Goal: Task Accomplishment & Management: Manage account settings

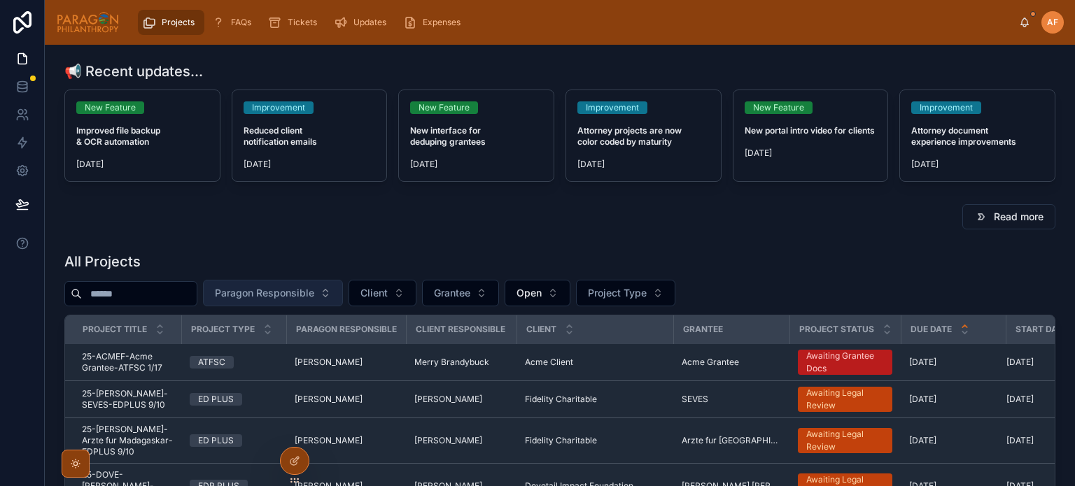
click at [296, 284] on button "Paragon Responsible" at bounding box center [273, 293] width 140 height 27
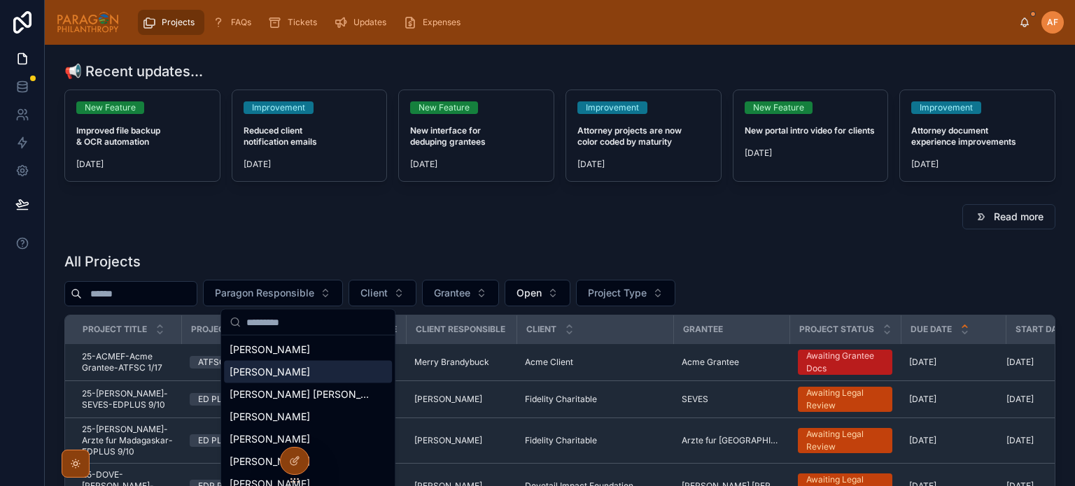
click at [290, 377] on span "[PERSON_NAME]" at bounding box center [270, 372] width 80 height 14
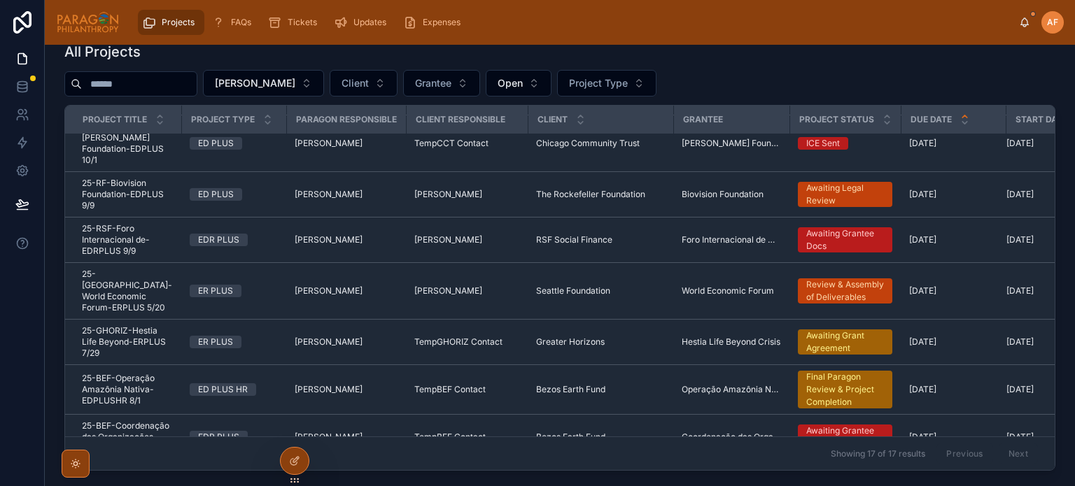
scroll to position [465, 0]
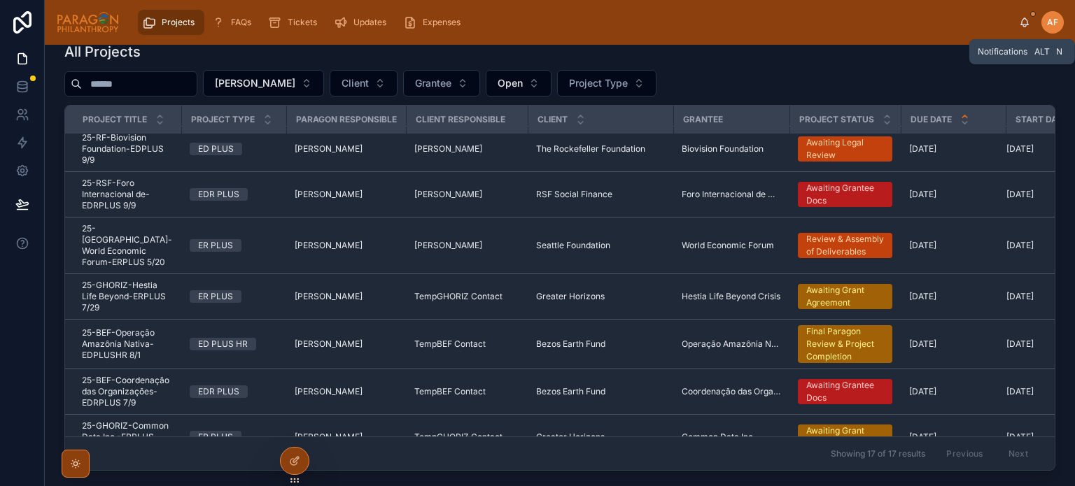
click at [1025, 22] on icon at bounding box center [1024, 22] width 11 height 11
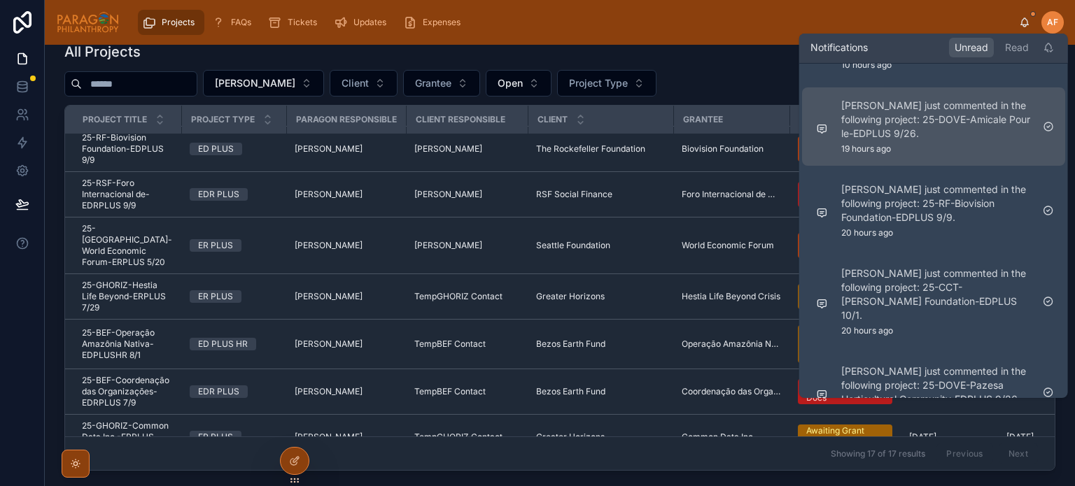
scroll to position [489, 0]
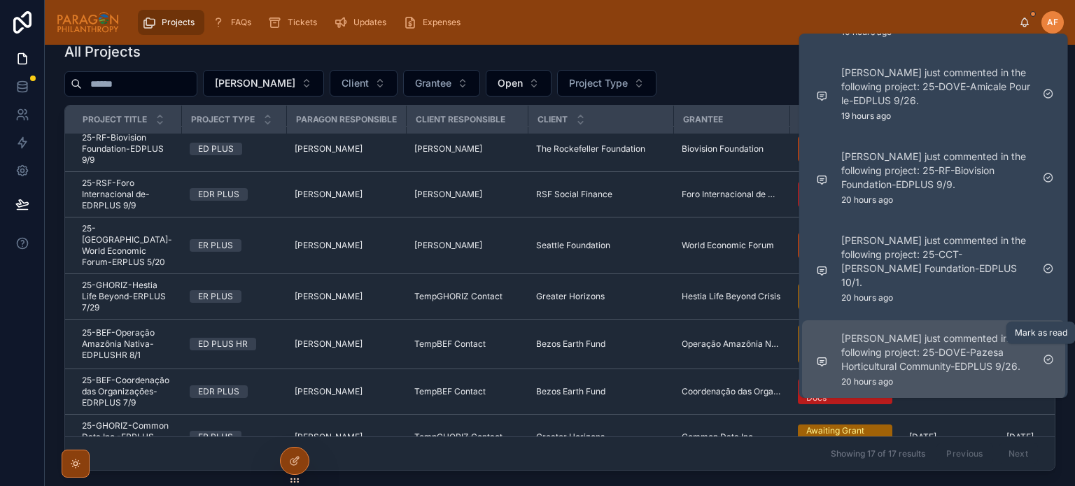
click at [1050, 354] on icon at bounding box center [1048, 359] width 11 height 11
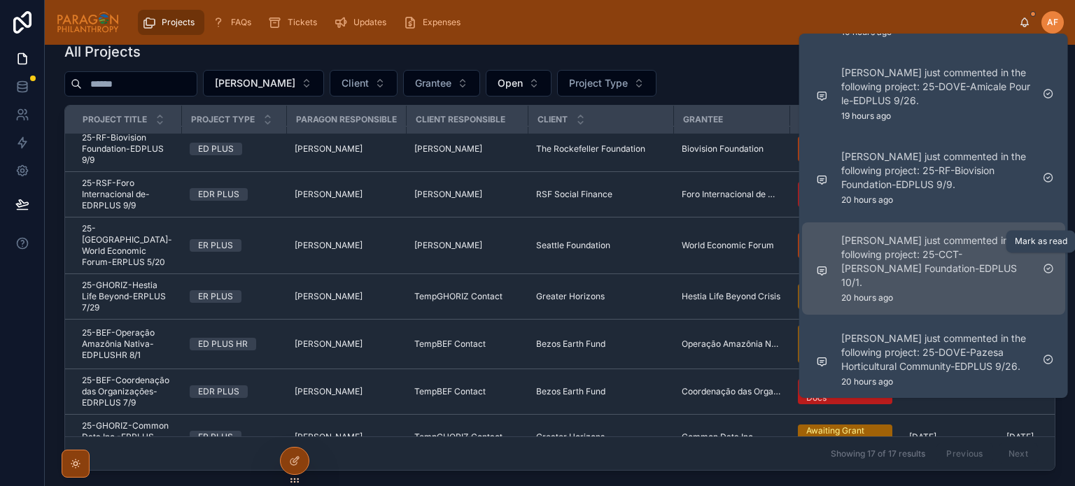
scroll to position [391, 0]
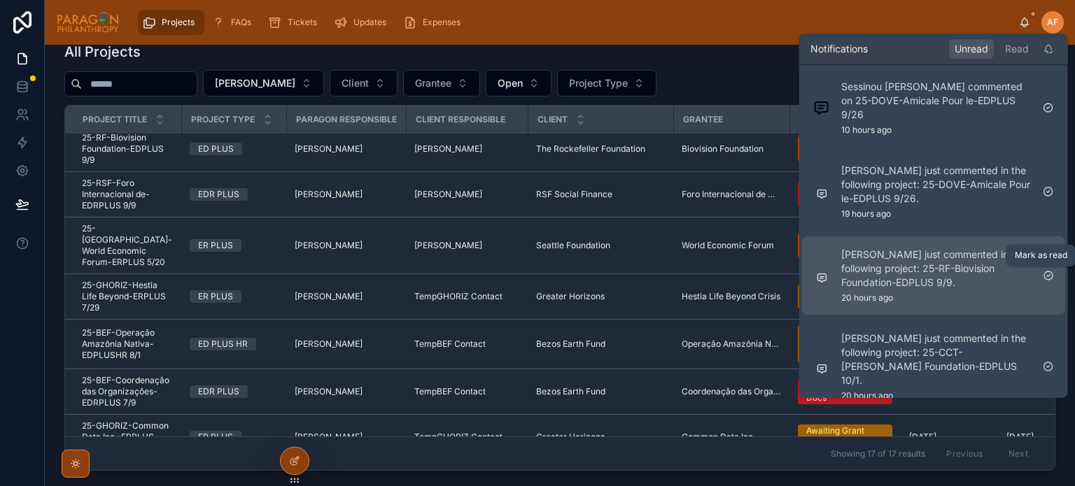
click at [1049, 275] on icon at bounding box center [1048, 276] width 3 height 2
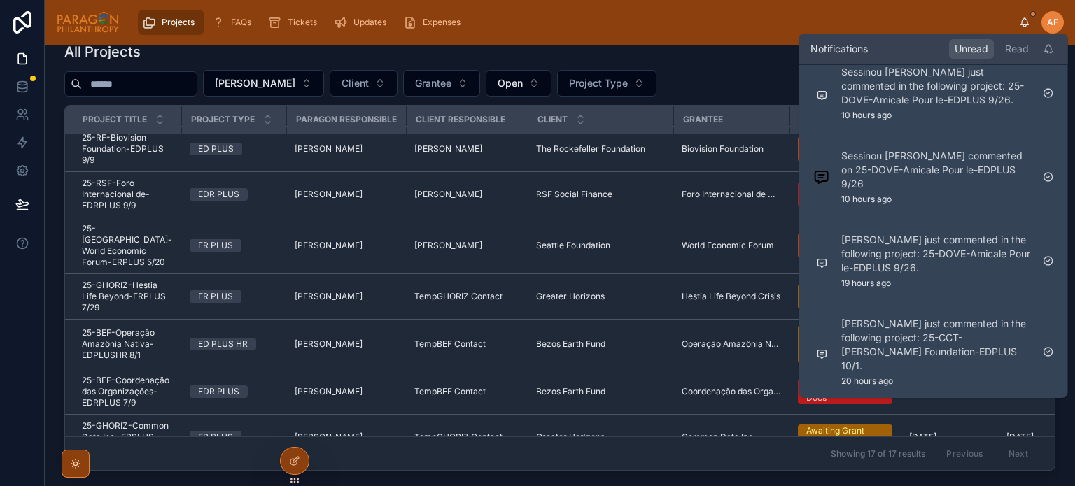
scroll to position [307, 0]
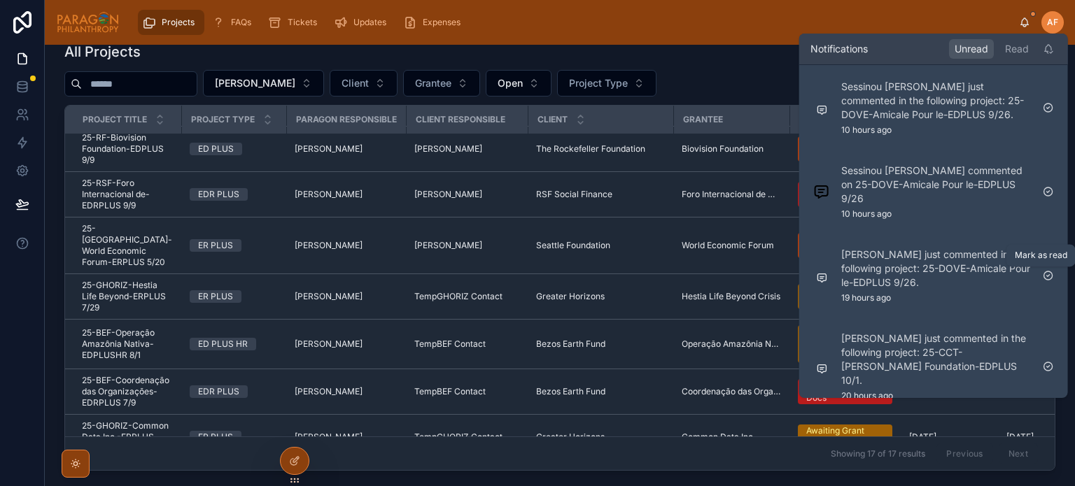
click at [1049, 275] on icon at bounding box center [1048, 276] width 3 height 2
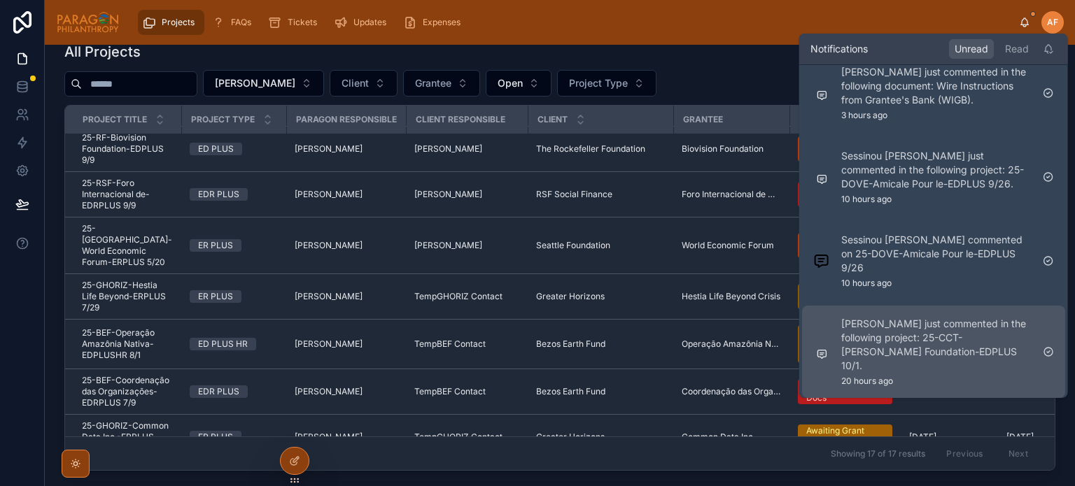
scroll to position [223, 0]
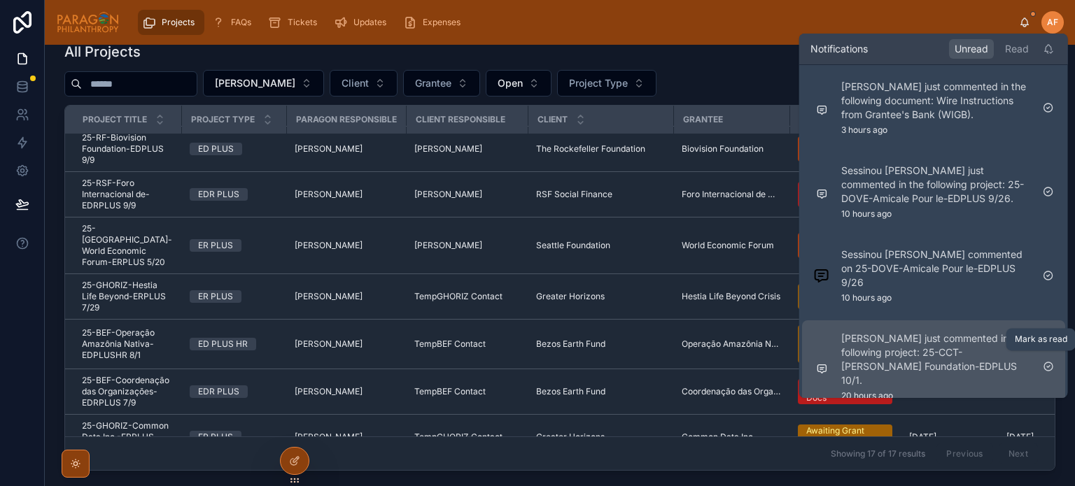
click at [1047, 361] on icon at bounding box center [1048, 366] width 11 height 11
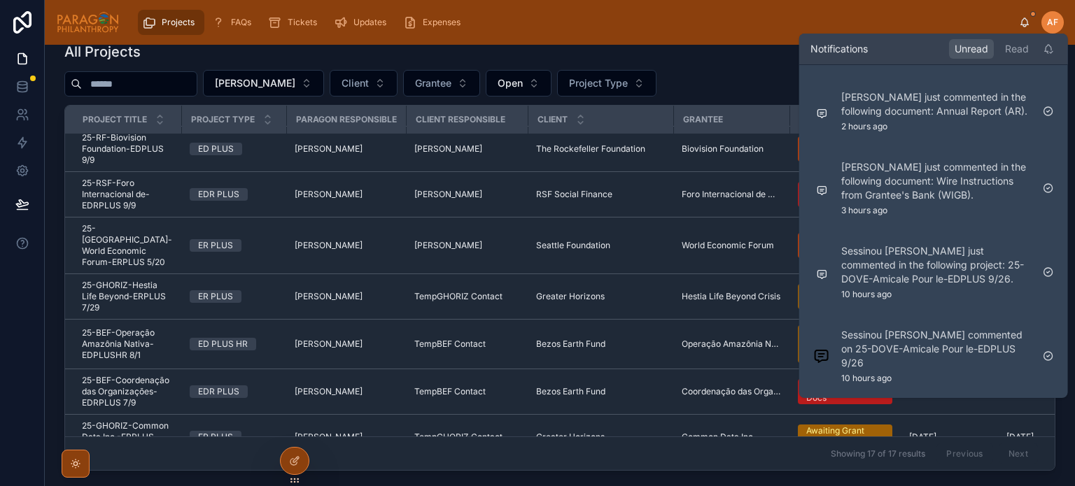
scroll to position [142, 0]
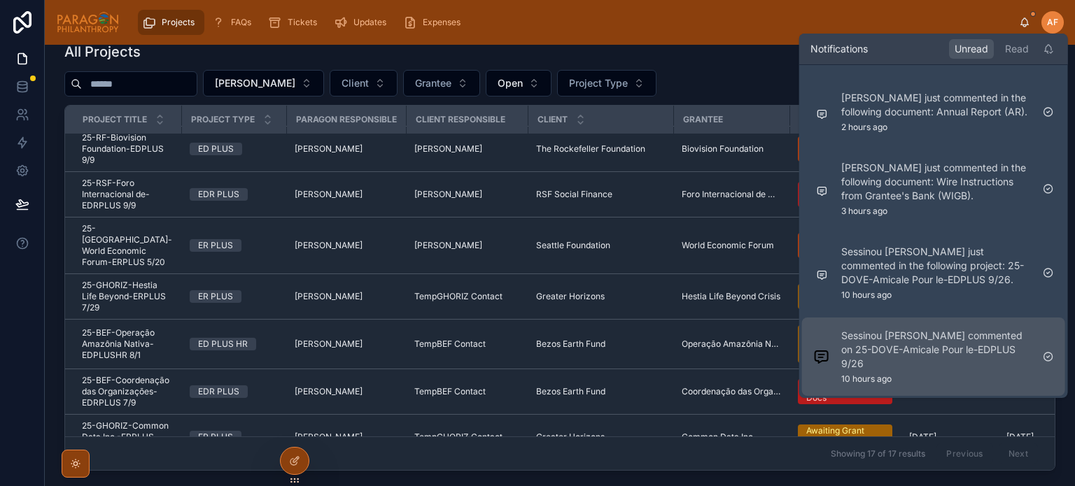
click at [922, 351] on p "Sessinou [PERSON_NAME] commented on 25-DOVE-Amicale Pour le-EDPLUS 9/26" at bounding box center [936, 350] width 190 height 42
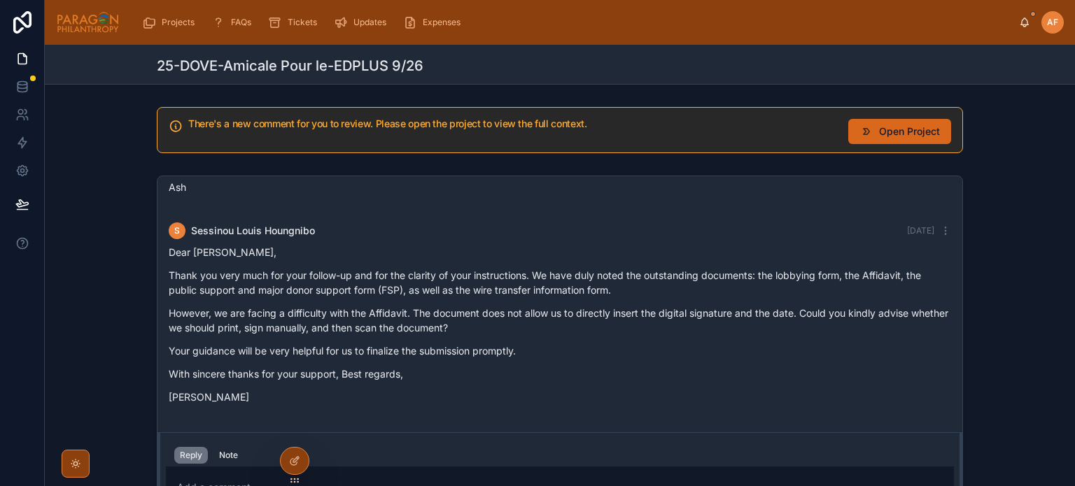
scroll to position [70, 0]
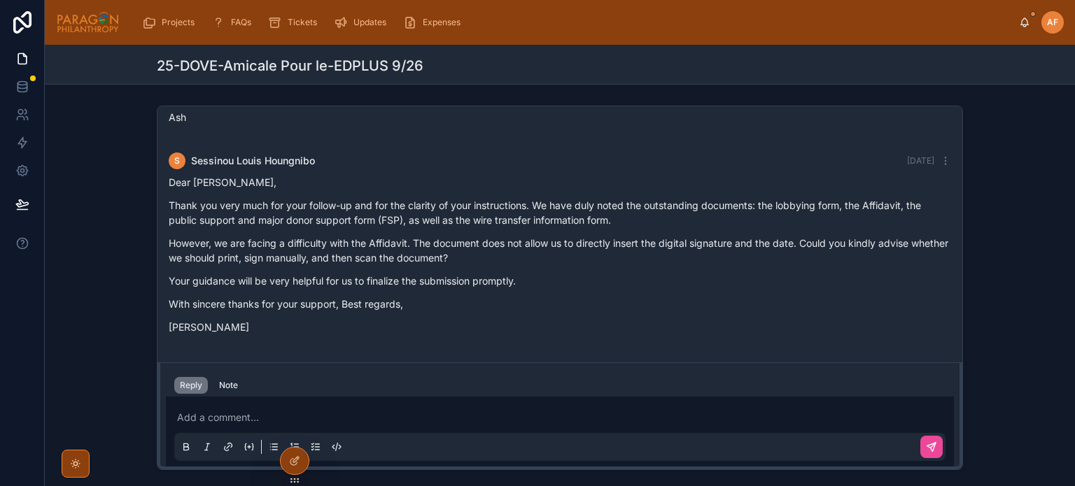
click at [211, 414] on p at bounding box center [562, 418] width 771 height 14
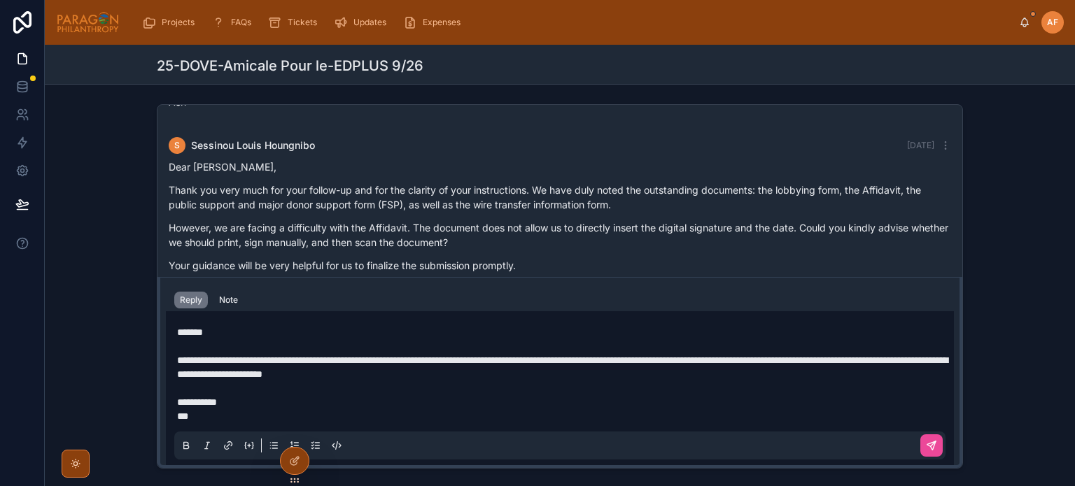
scroll to position [147, 0]
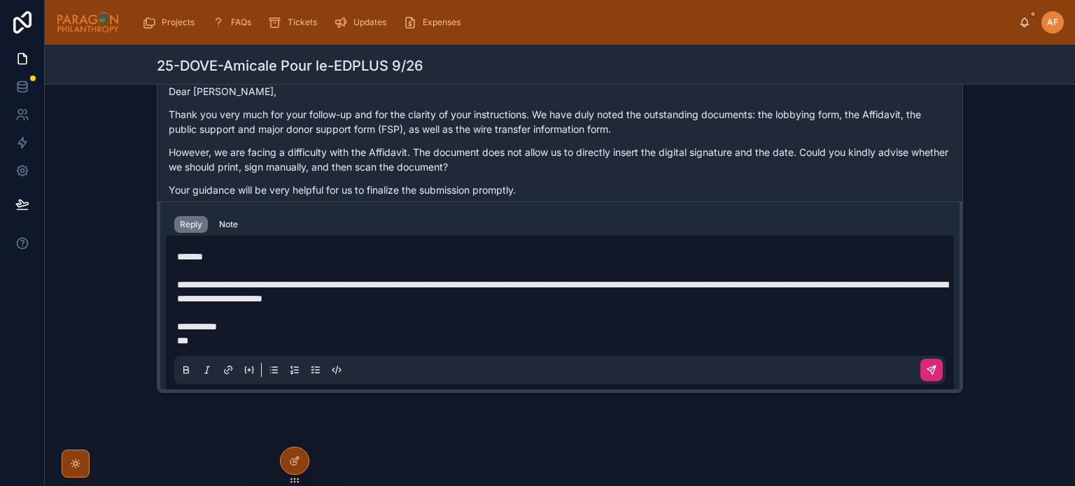
click at [930, 370] on icon at bounding box center [931, 370] width 11 height 11
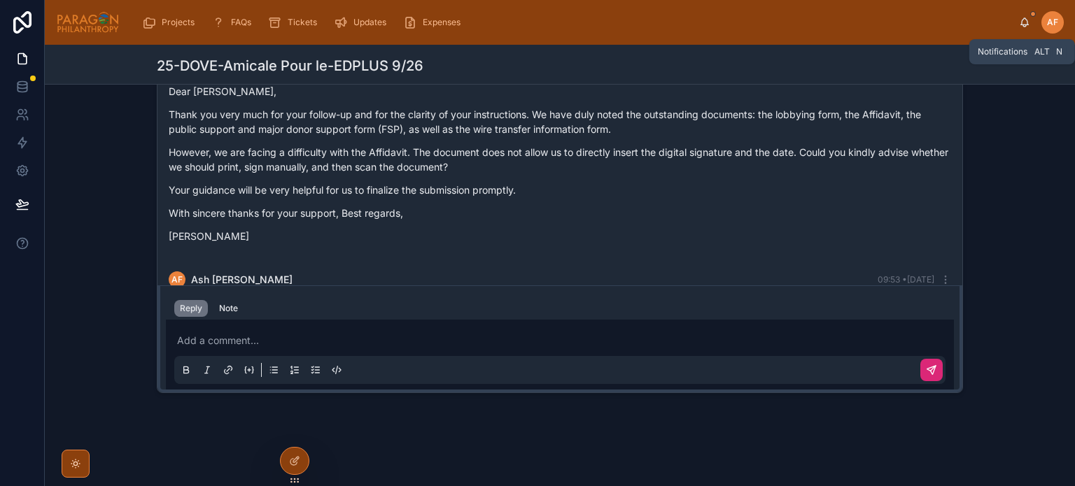
click at [1026, 25] on icon at bounding box center [1024, 25] width 3 height 2
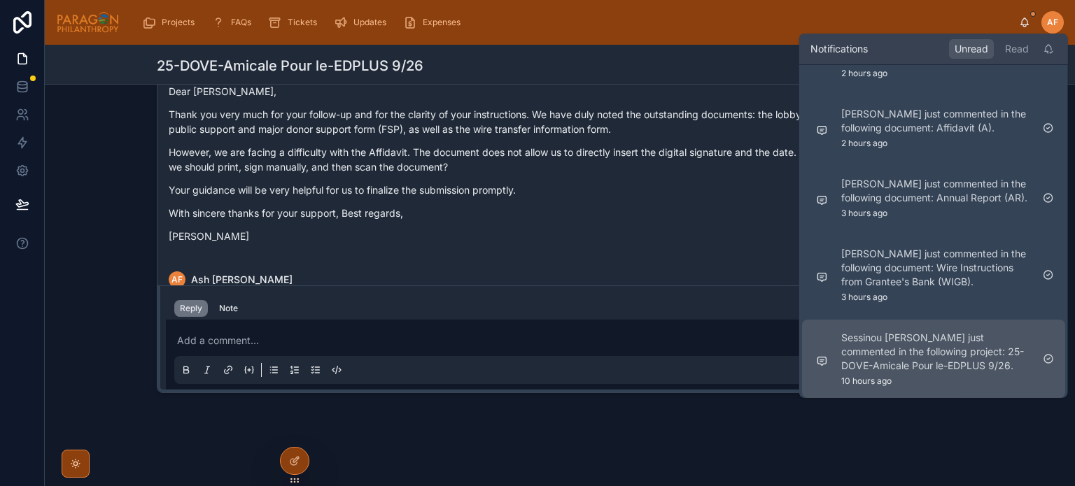
scroll to position [142, 0]
click at [909, 340] on p "Sessinou [PERSON_NAME] just commented in the following project: 25-DOVE-Amicale…" at bounding box center [936, 350] width 190 height 42
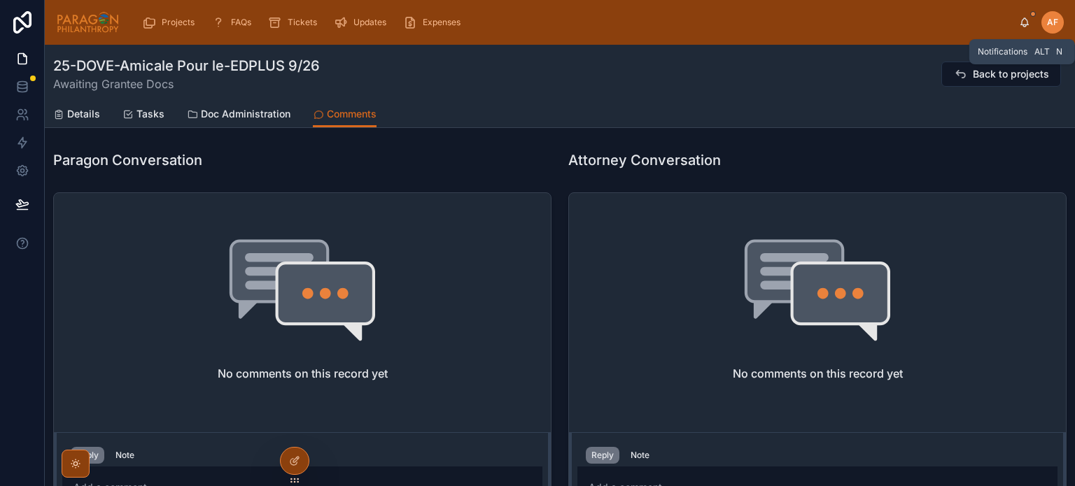
click at [1026, 24] on icon at bounding box center [1024, 25] width 3 height 2
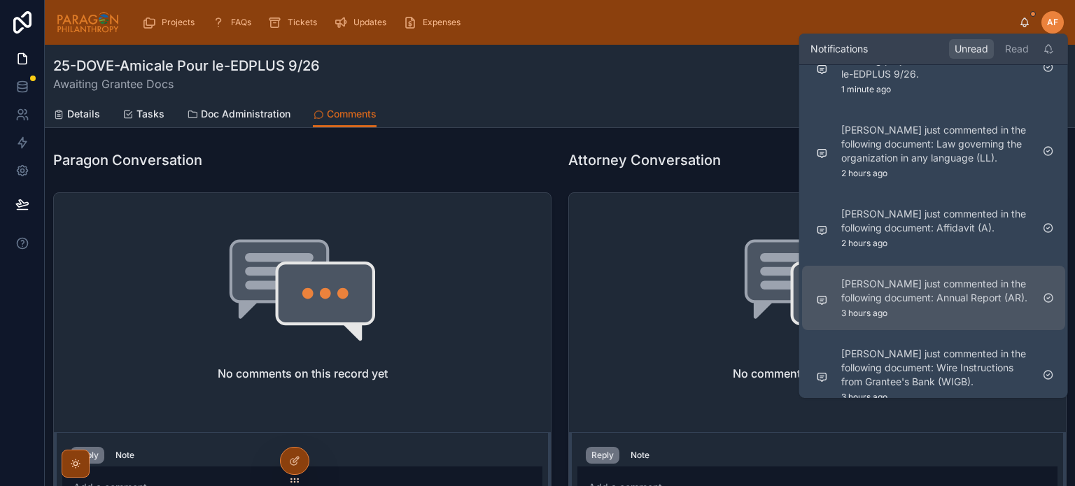
scroll to position [58, 0]
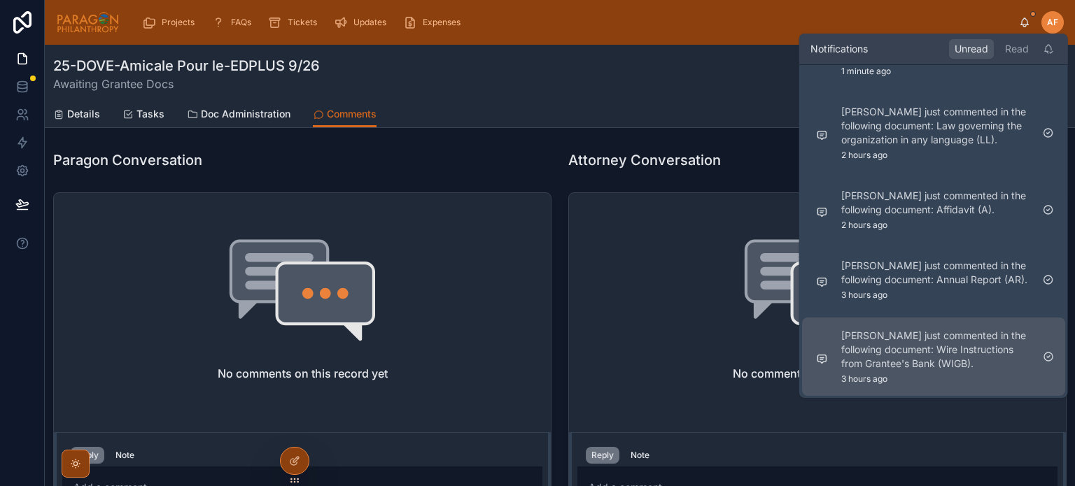
click at [863, 356] on p "[PERSON_NAME] just commented in the following document: Wire Instructions from …" at bounding box center [936, 350] width 190 height 42
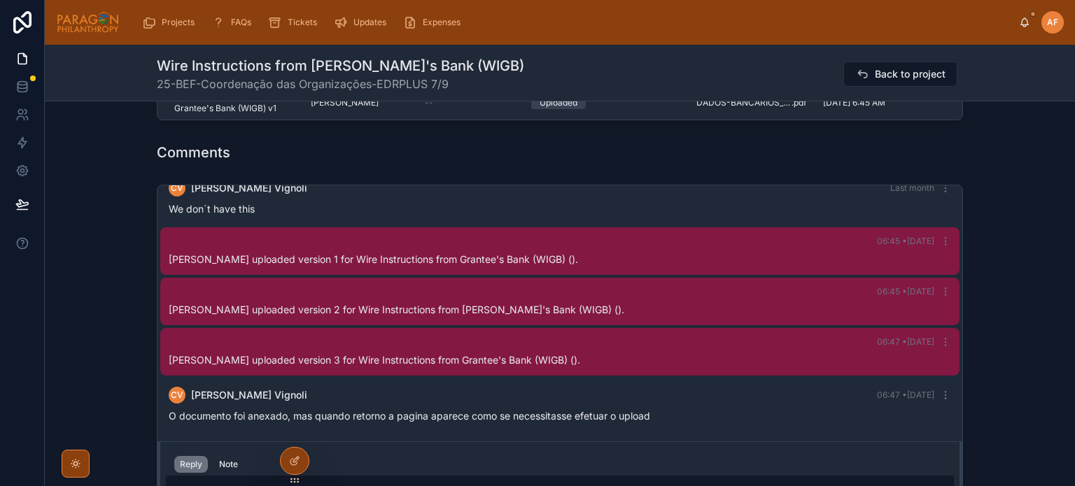
scroll to position [1120, 0]
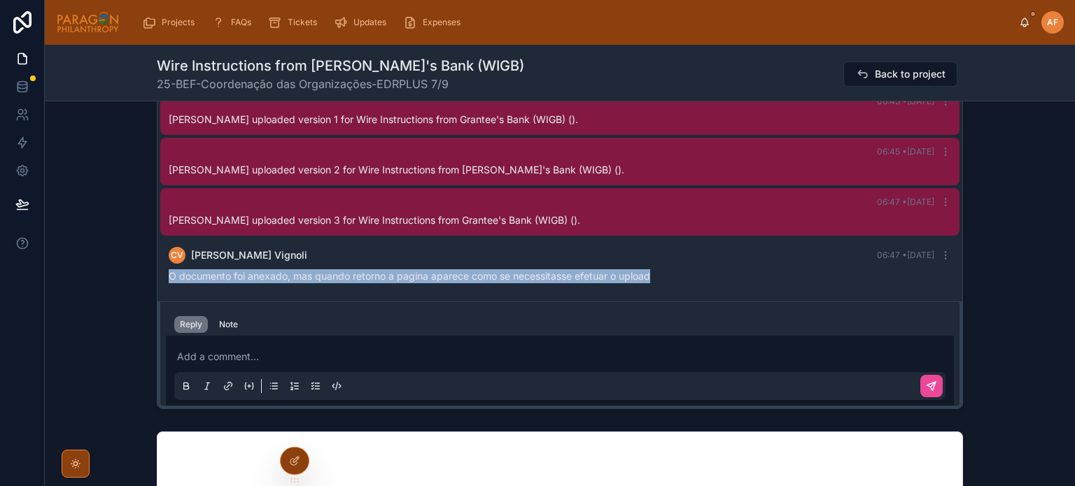
drag, startPoint x: 664, startPoint y: 273, endPoint x: 157, endPoint y: 273, distance: 506.1
click at [160, 273] on div "CV [PERSON_NAME] 06:47 • [DATE] O documento foi anexado, mas quando retorno a p…" at bounding box center [559, 265] width 799 height 53
copy span "O documento foi anexado, mas quando retorno a pagina aparece como se necessitas…"
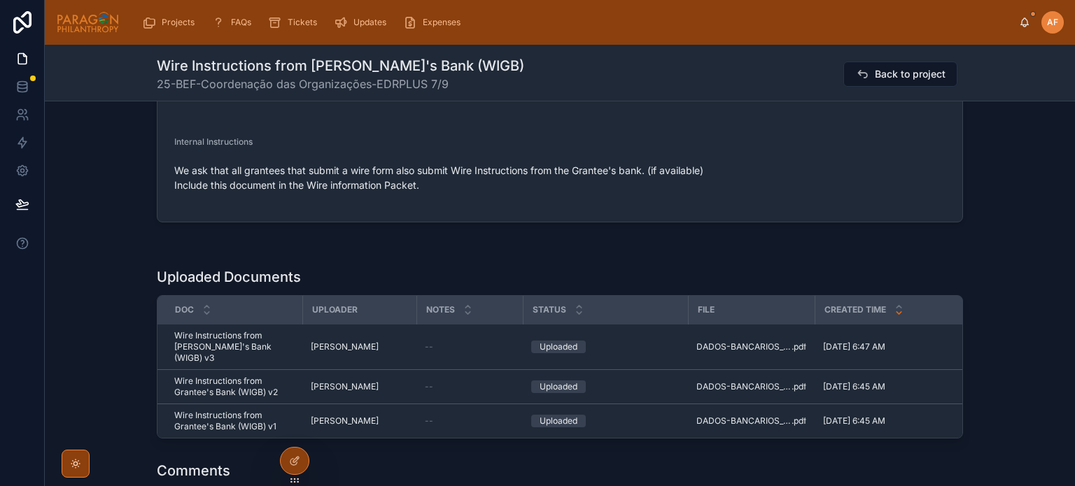
scroll to position [770, 0]
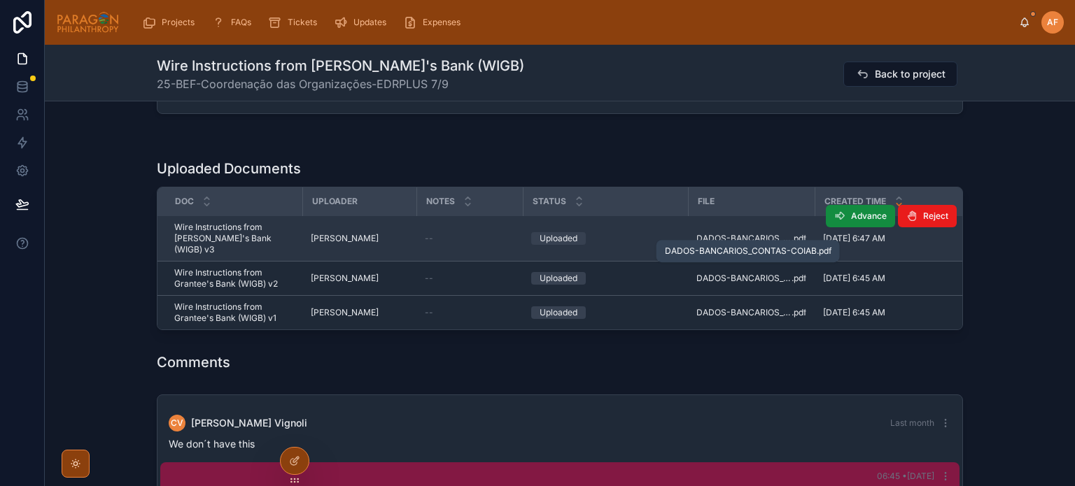
click at [771, 237] on span "DADOS-BANCARIOS_CONTAS-COIAB" at bounding box center [743, 238] width 95 height 11
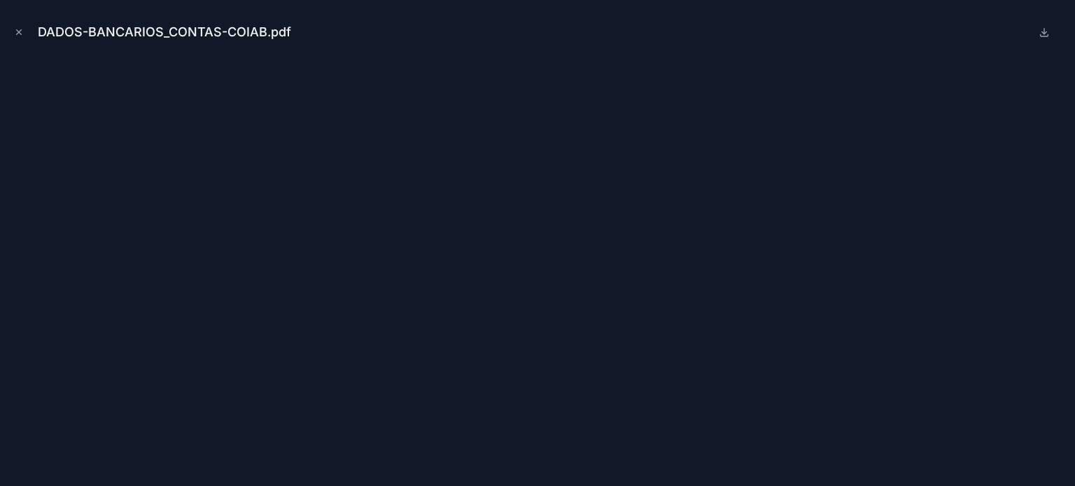
click at [27, 34] on div "DADOS-BANCARIOS_CONTAS-COIAB.pdf" at bounding box center [537, 32] width 1053 height 42
click at [16, 27] on icon "Close modal" at bounding box center [19, 32] width 10 height 10
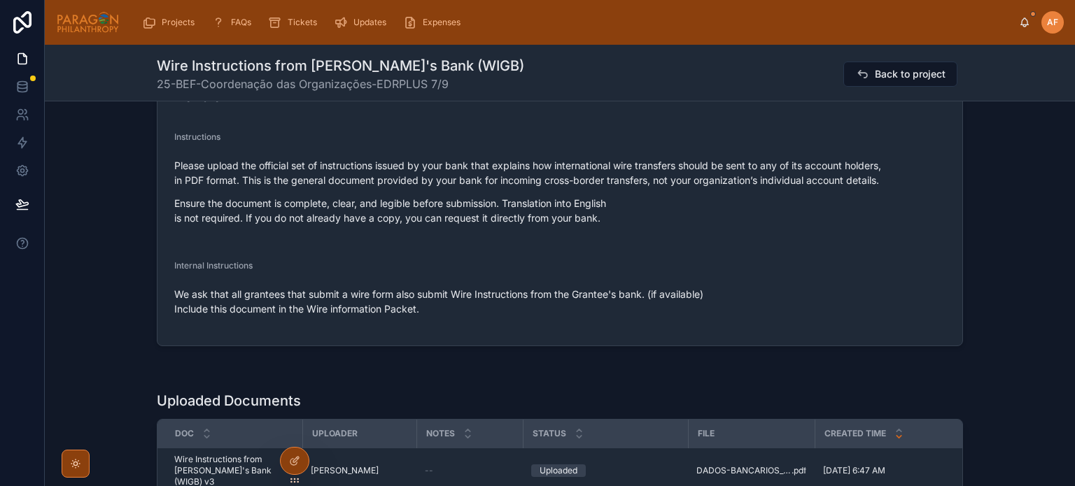
scroll to position [490, 0]
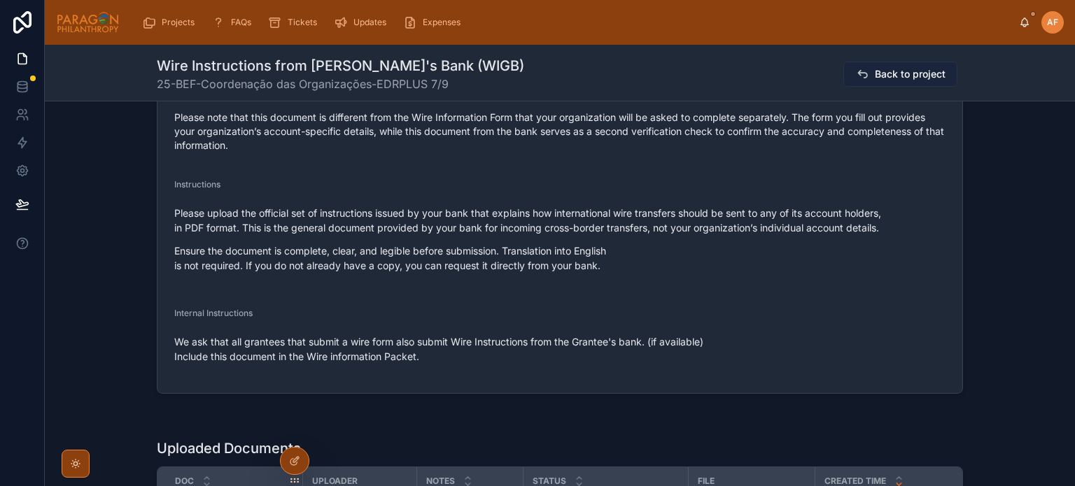
click at [888, 80] on span "Back to project" at bounding box center [910, 74] width 71 height 14
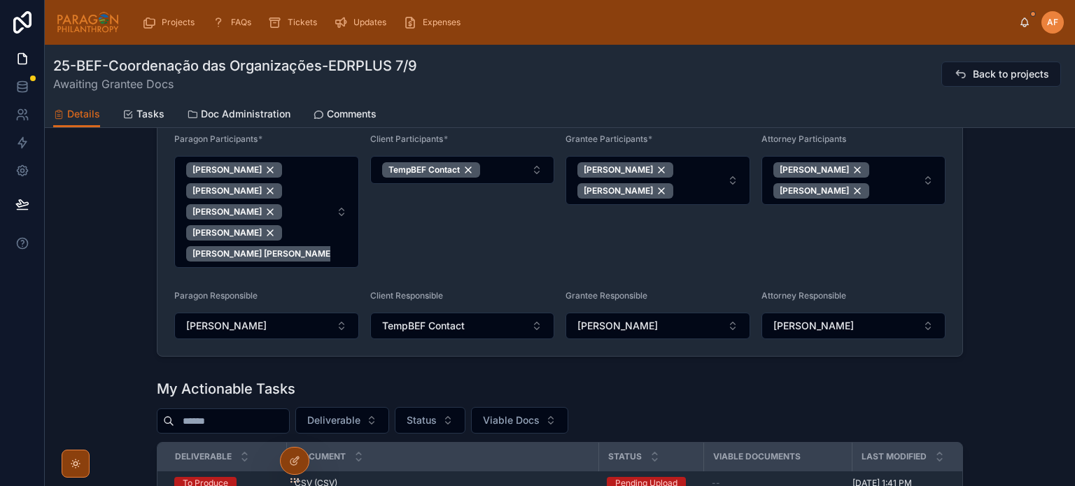
scroll to position [350, 0]
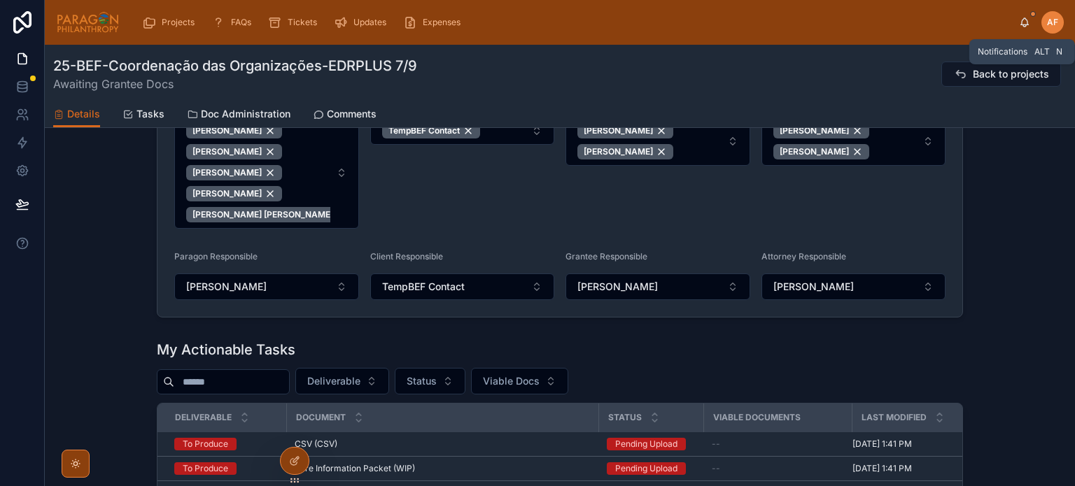
click at [1027, 18] on icon at bounding box center [1024, 22] width 11 height 11
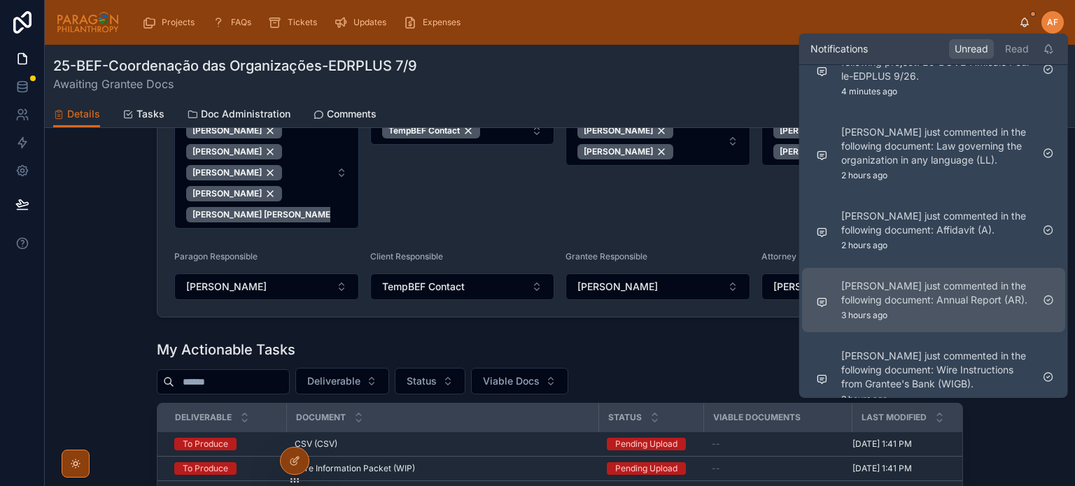
scroll to position [58, 0]
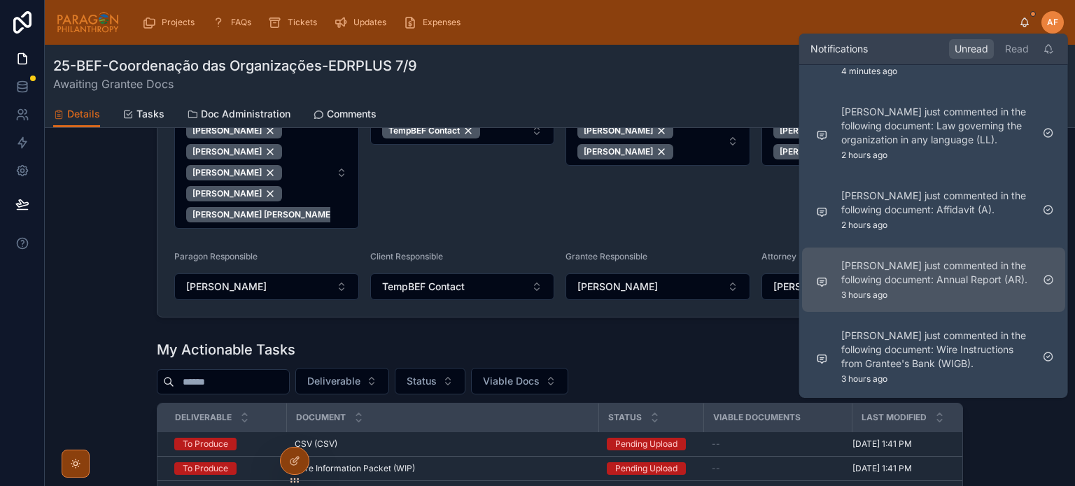
click at [918, 267] on p "[PERSON_NAME] just commented in the following document: Annual Report (AR)." at bounding box center [936, 273] width 190 height 28
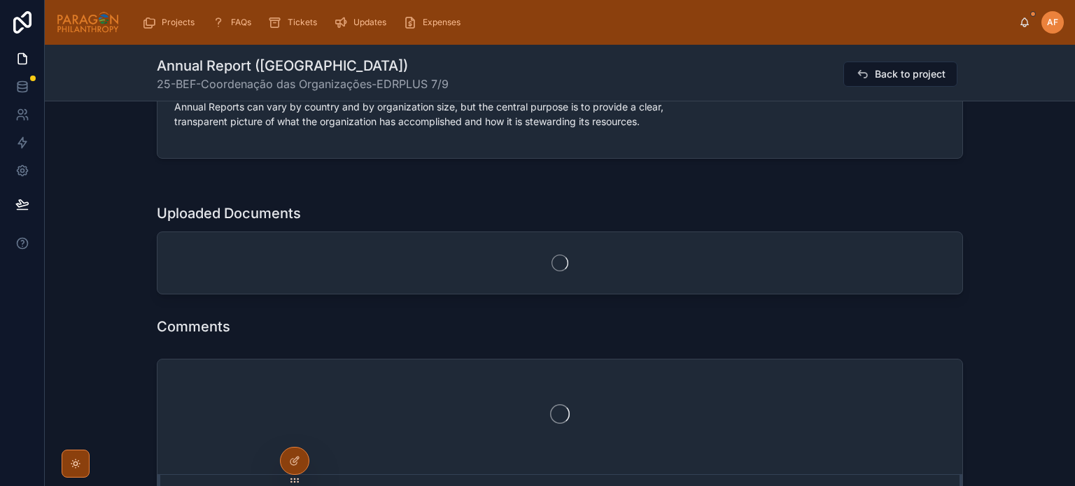
scroll to position [910, 0]
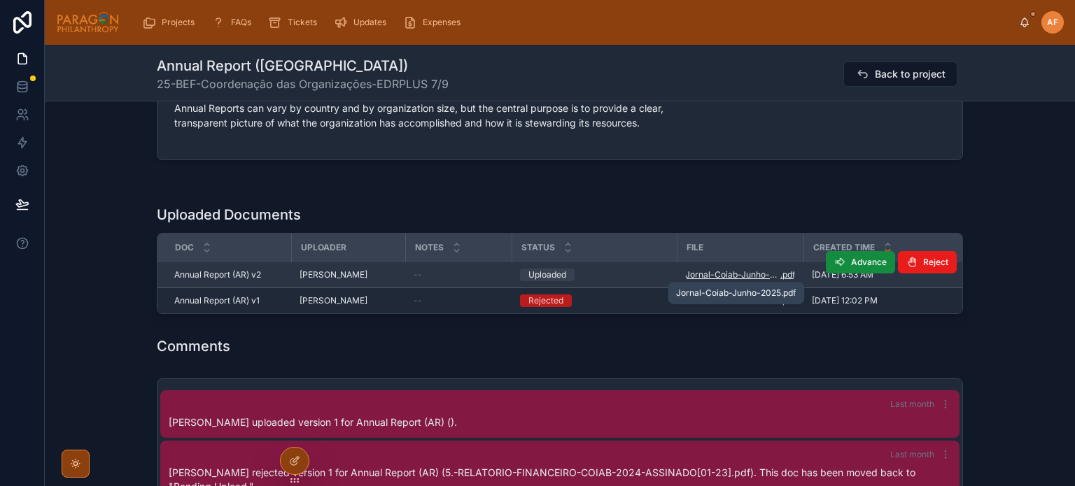
click at [723, 276] on span "Jornal-Coiab-Junho-2025" at bounding box center [732, 274] width 95 height 11
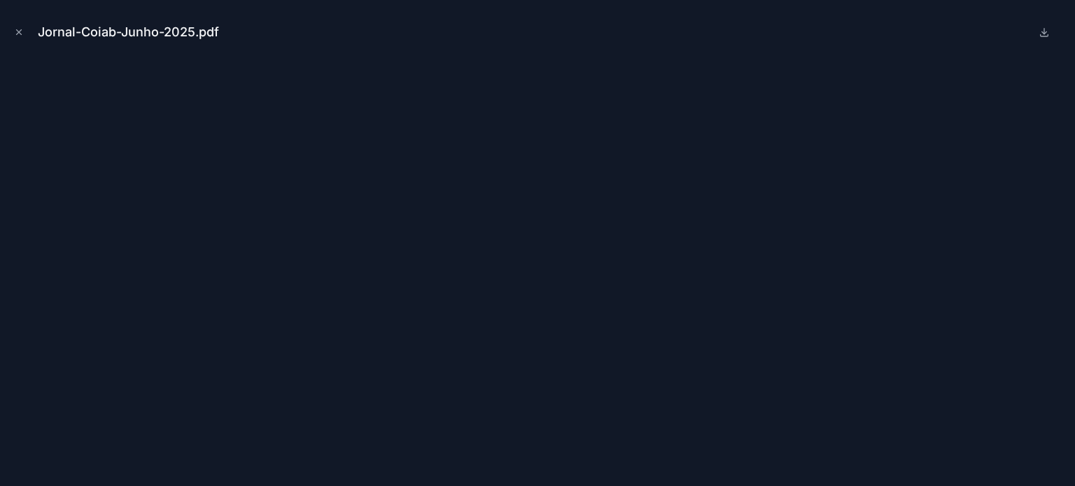
click at [15, 30] on icon "Close modal" at bounding box center [19, 32] width 10 height 10
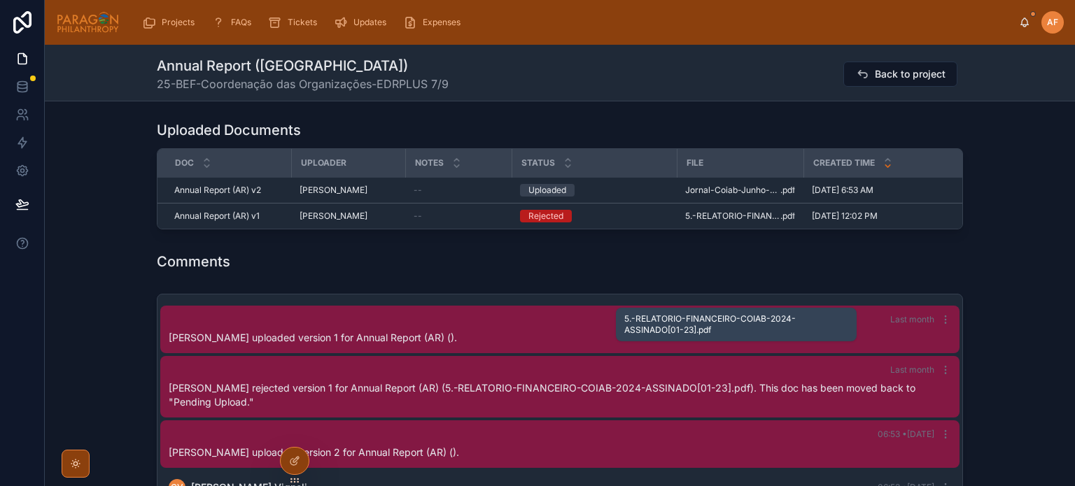
scroll to position [1120, 0]
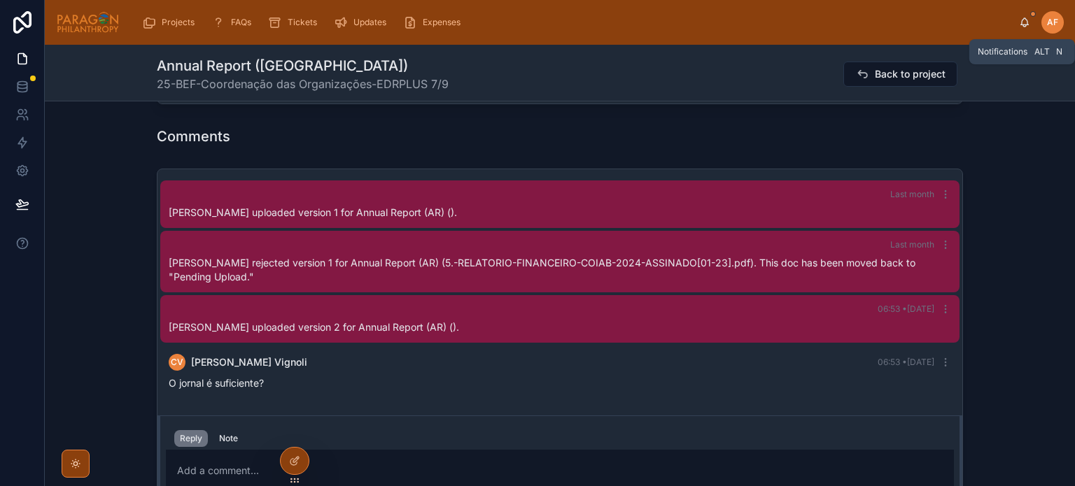
click at [1021, 21] on icon at bounding box center [1024, 22] width 11 height 11
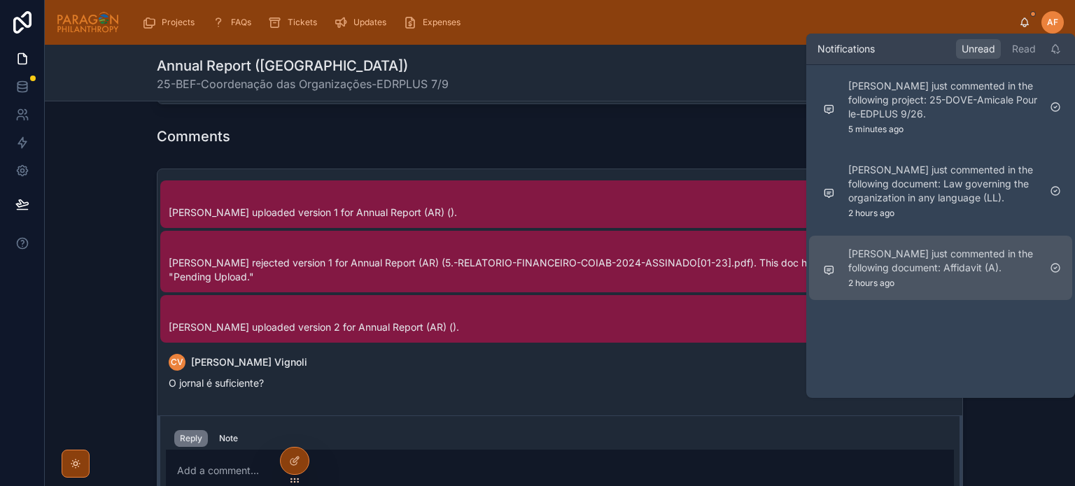
click at [930, 265] on p "[PERSON_NAME] just commented in the following document: Affidavit (A)." at bounding box center [943, 261] width 190 height 28
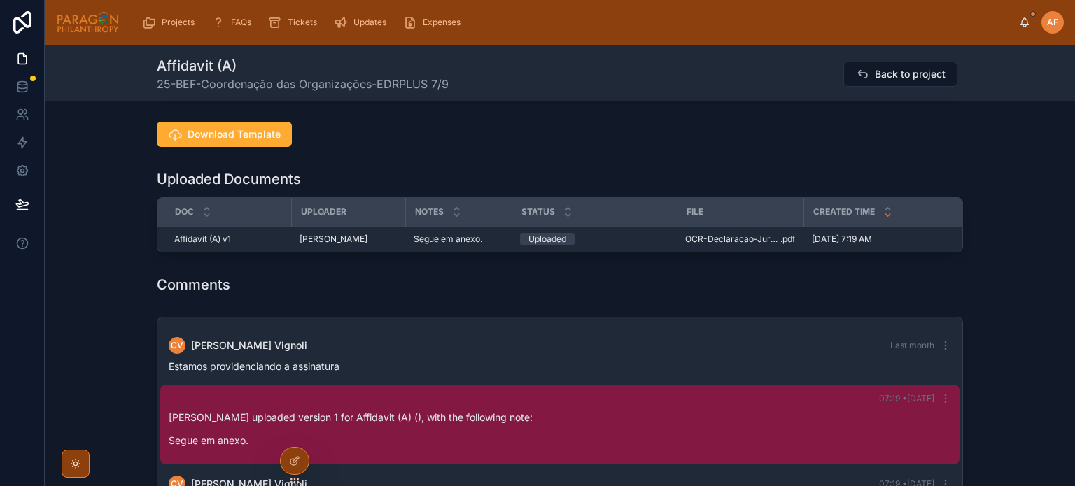
scroll to position [910, 0]
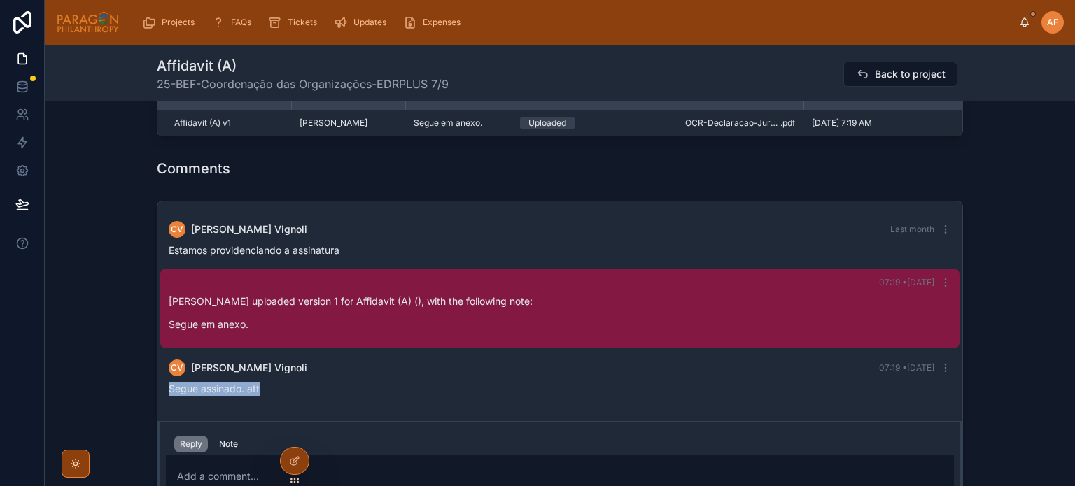
drag, startPoint x: 262, startPoint y: 398, endPoint x: 160, endPoint y: 403, distance: 102.3
click at [160, 403] on div "CV [PERSON_NAME] 07:19 • [DATE] Segue assinado. att" at bounding box center [559, 377] width 799 height 53
copy span "Segue assinado. att"
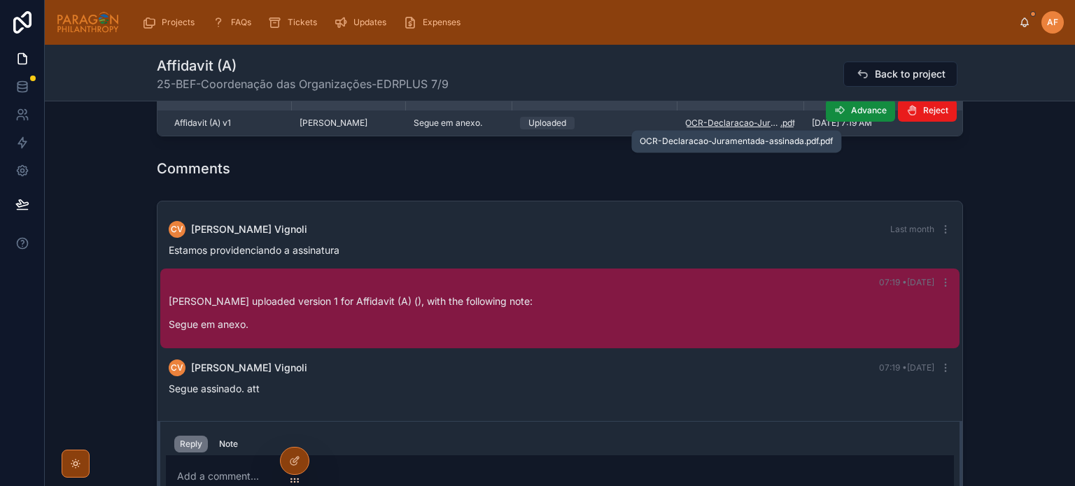
click at [716, 125] on span "OCR-Declaracao-Juramentada-assinada.pdf" at bounding box center [732, 123] width 95 height 11
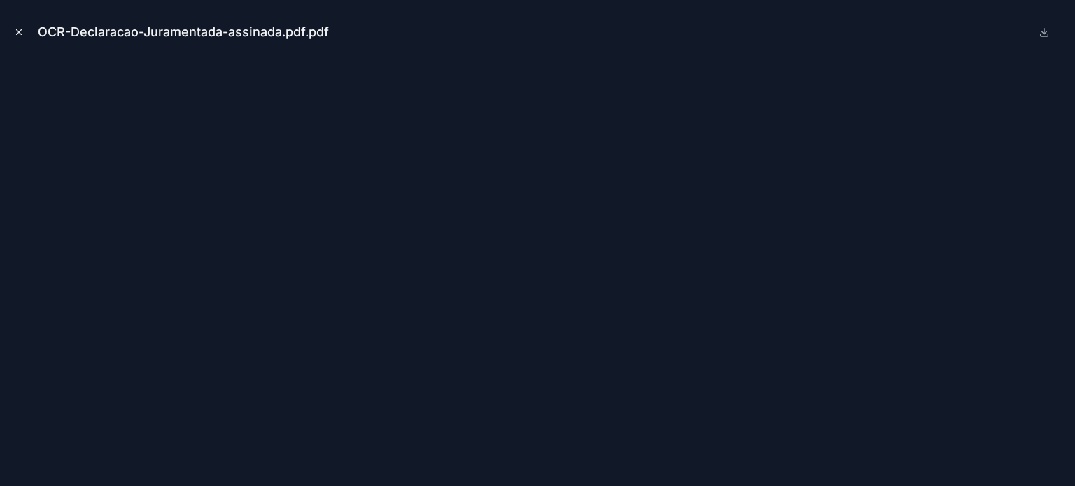
click at [14, 30] on icon "Close modal" at bounding box center [19, 32] width 10 height 10
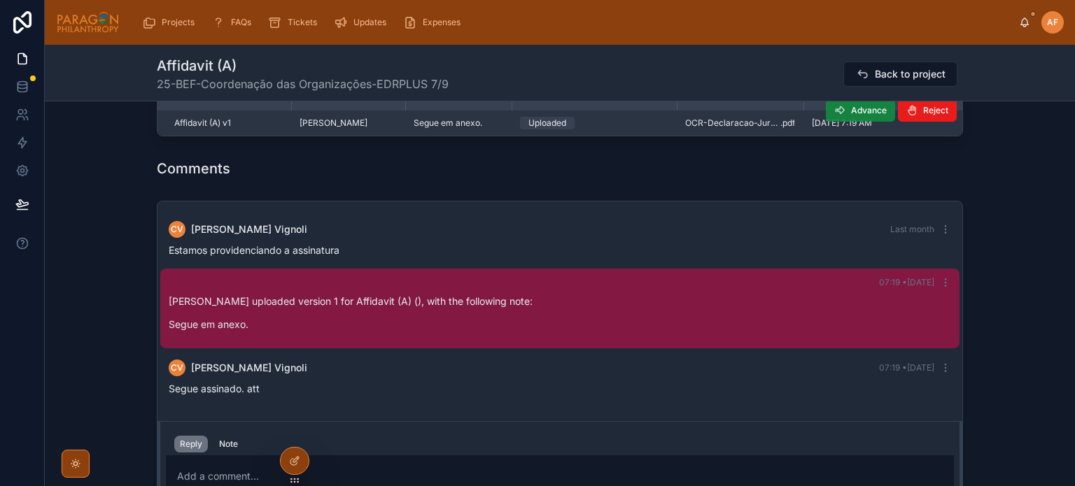
click at [834, 112] on icon at bounding box center [839, 110] width 11 height 11
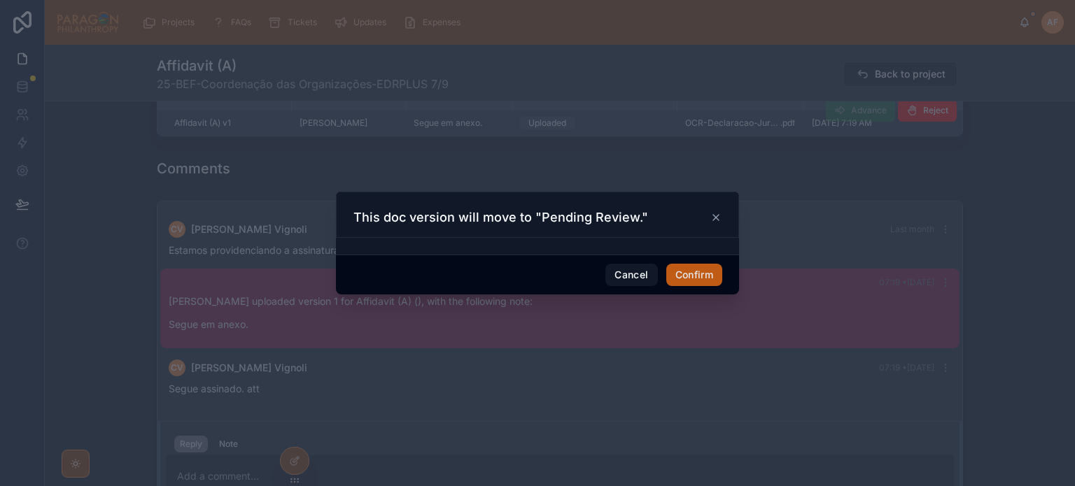
click at [679, 271] on button "Confirm" at bounding box center [694, 275] width 56 height 22
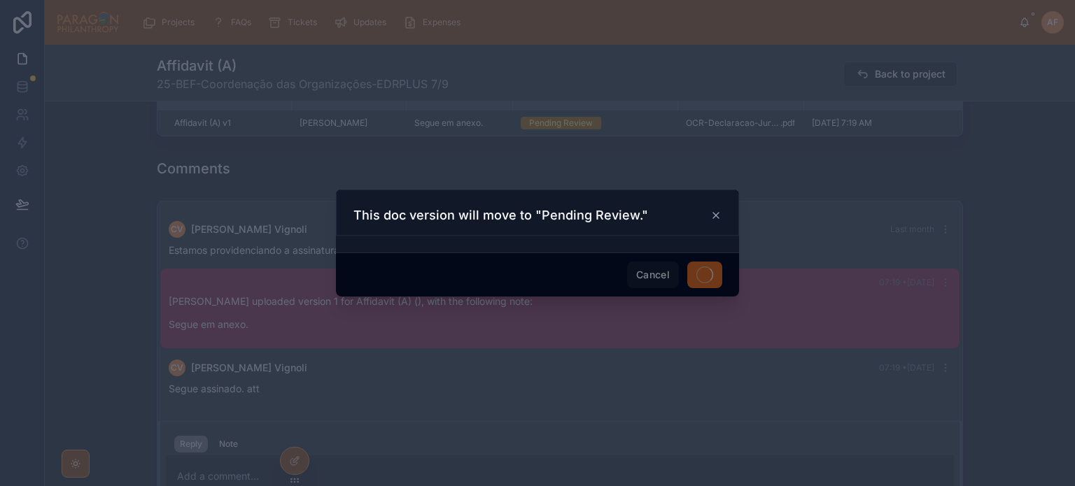
scroll to position [910, 0]
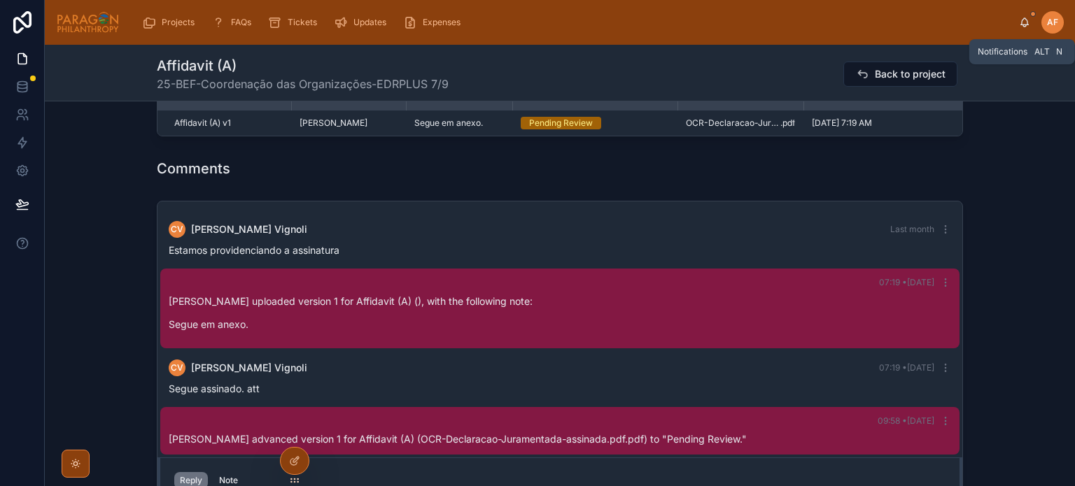
click at [1019, 23] on icon at bounding box center [1024, 22] width 11 height 11
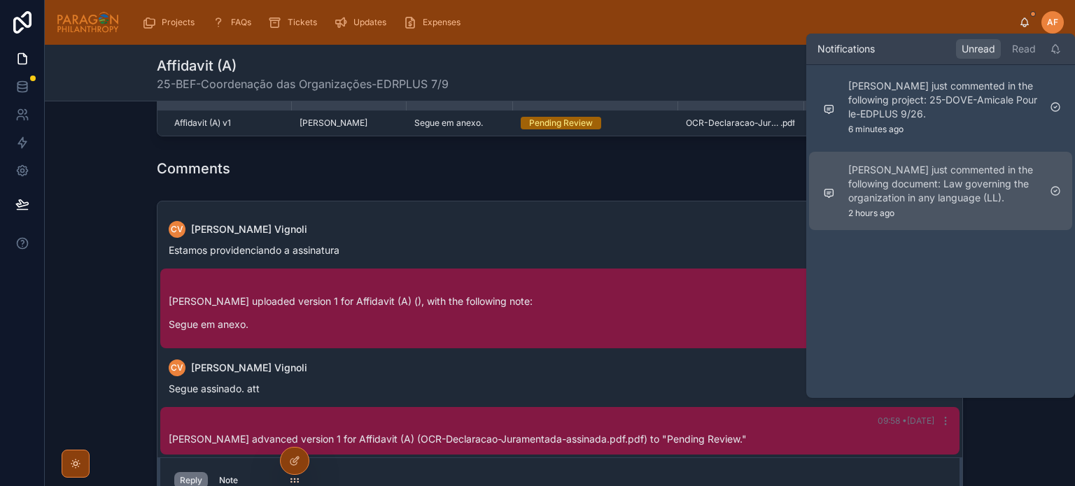
click at [966, 174] on p "[PERSON_NAME] just commented in the following document: Law governing the organ…" at bounding box center [943, 184] width 190 height 42
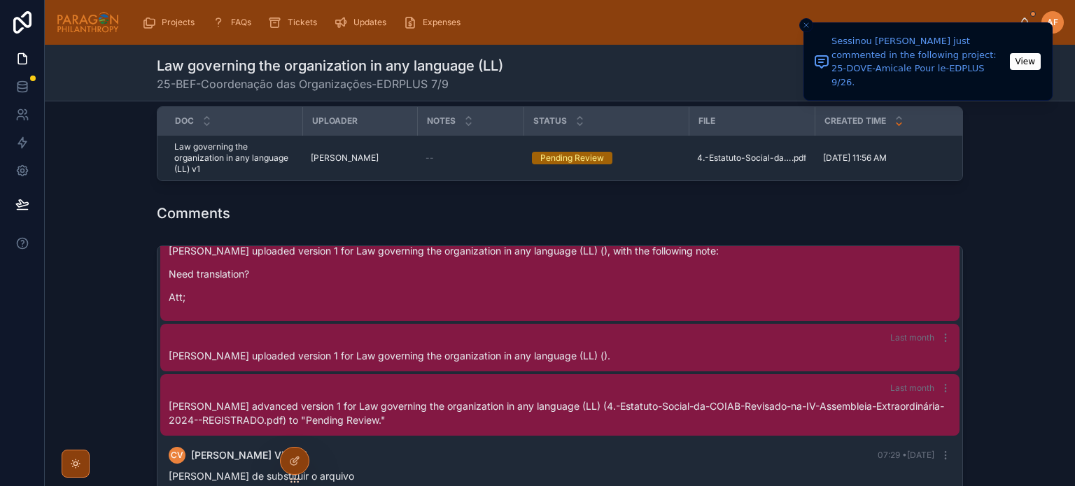
scroll to position [1190, 0]
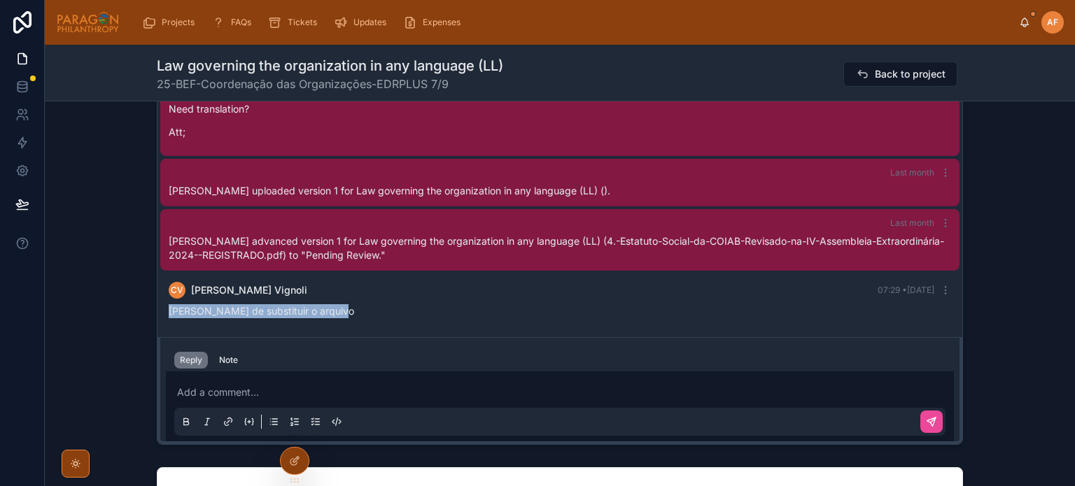
drag, startPoint x: 334, startPoint y: 318, endPoint x: 168, endPoint y: 326, distance: 166.1
click at [168, 326] on div "CV [PERSON_NAME] 07:29 • [DATE] [PERSON_NAME] de substituir o arquivo" at bounding box center [559, 300] width 799 height 53
copy span "[PERSON_NAME] de substituir o arquivo"
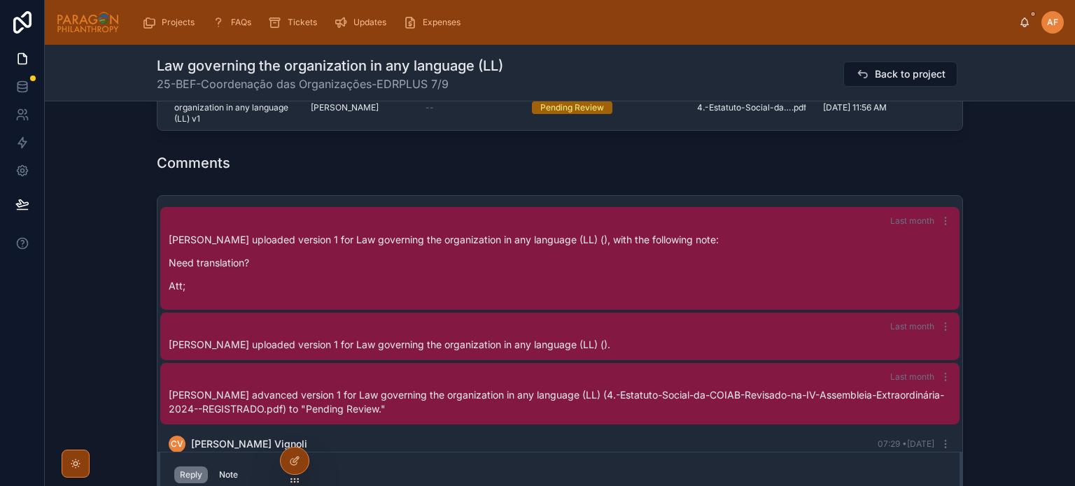
scroll to position [910, 0]
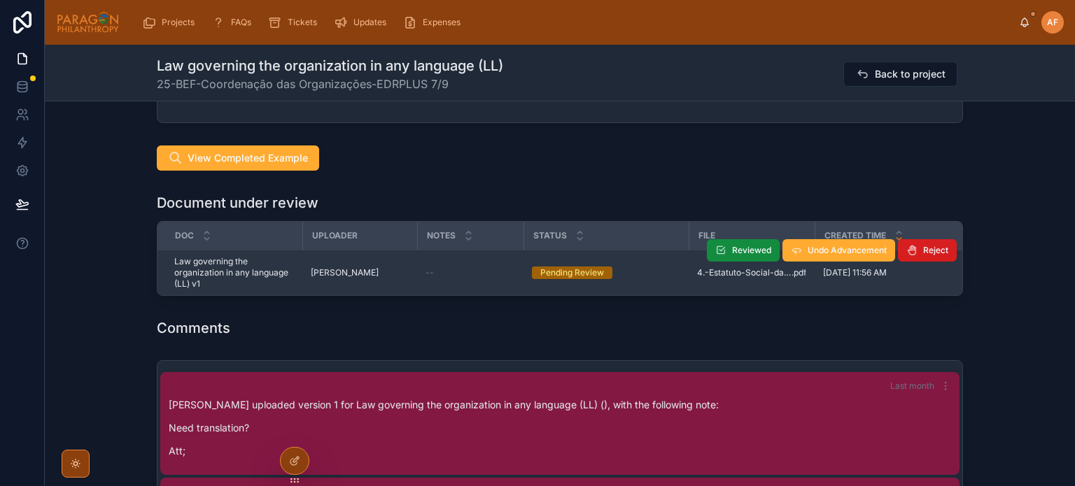
click at [923, 248] on span "Reject" at bounding box center [935, 250] width 25 height 11
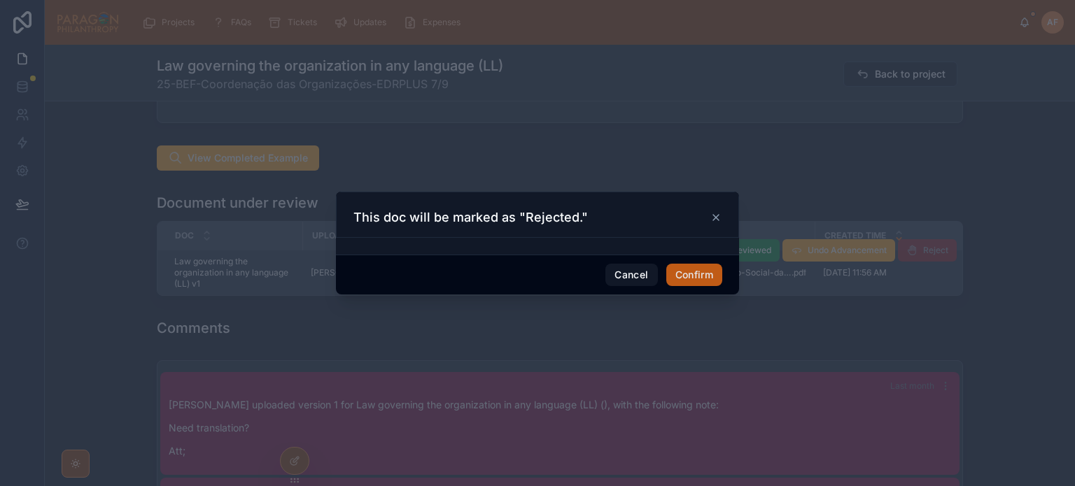
click at [695, 276] on button "Confirm" at bounding box center [694, 275] width 56 height 22
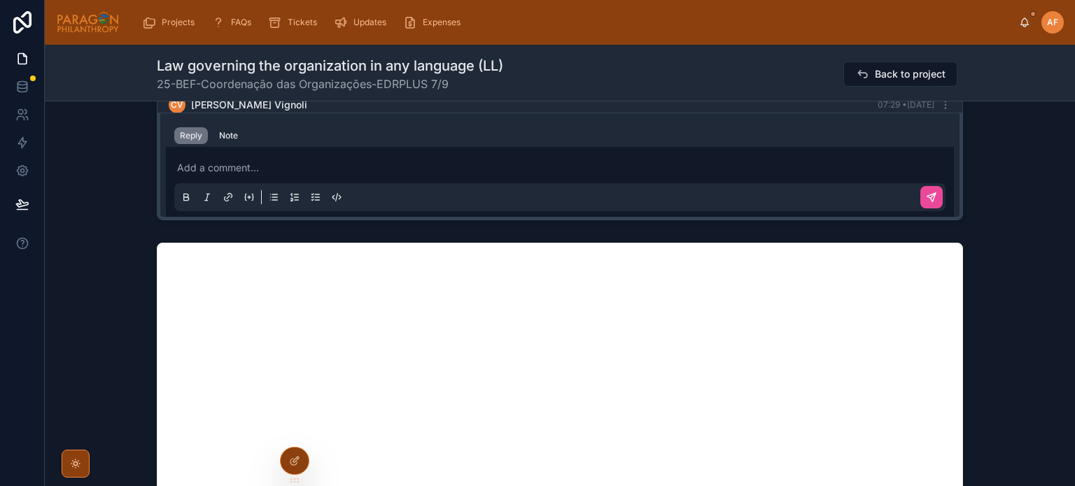
scroll to position [1470, 0]
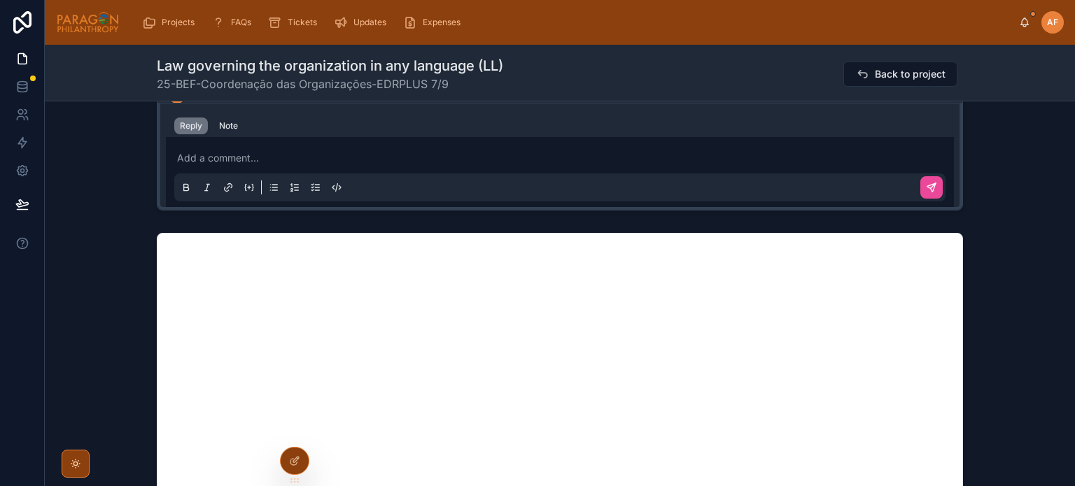
click at [237, 164] on p at bounding box center [562, 158] width 771 height 14
click at [926, 193] on icon at bounding box center [931, 187] width 11 height 11
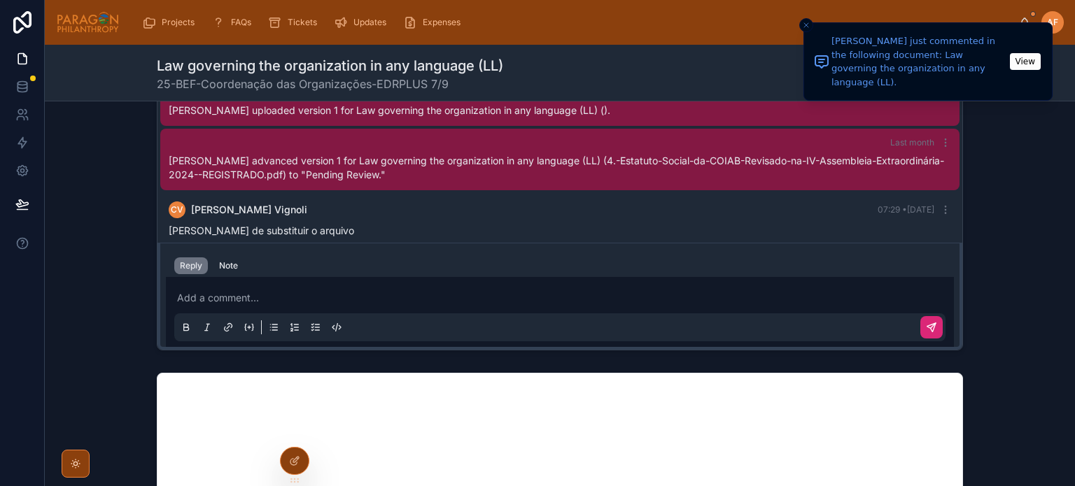
scroll to position [70, 0]
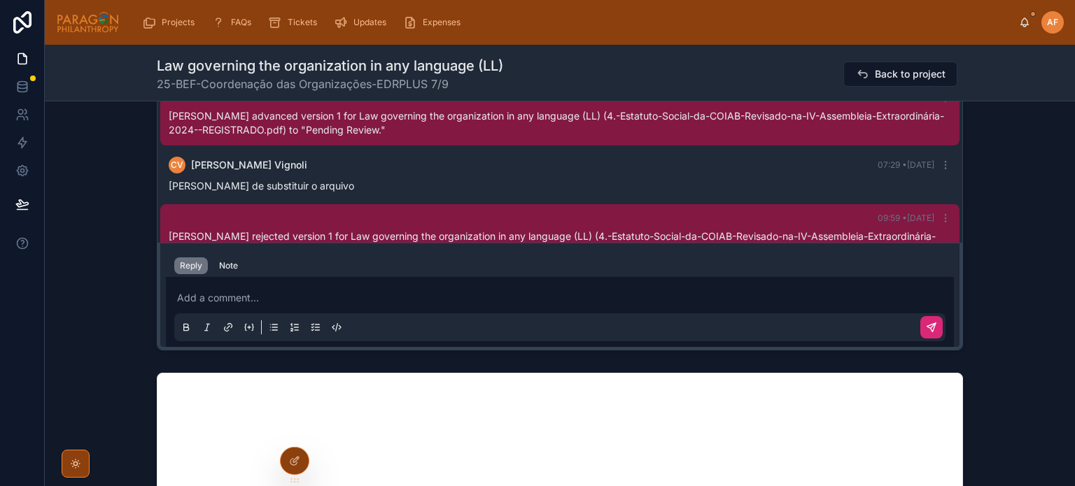
click at [79, 313] on div "Last month [PERSON_NAME] uploaded version 1 for Law governing the organization …" at bounding box center [560, 168] width 1030 height 376
click at [1020, 23] on icon at bounding box center [1024, 22] width 11 height 11
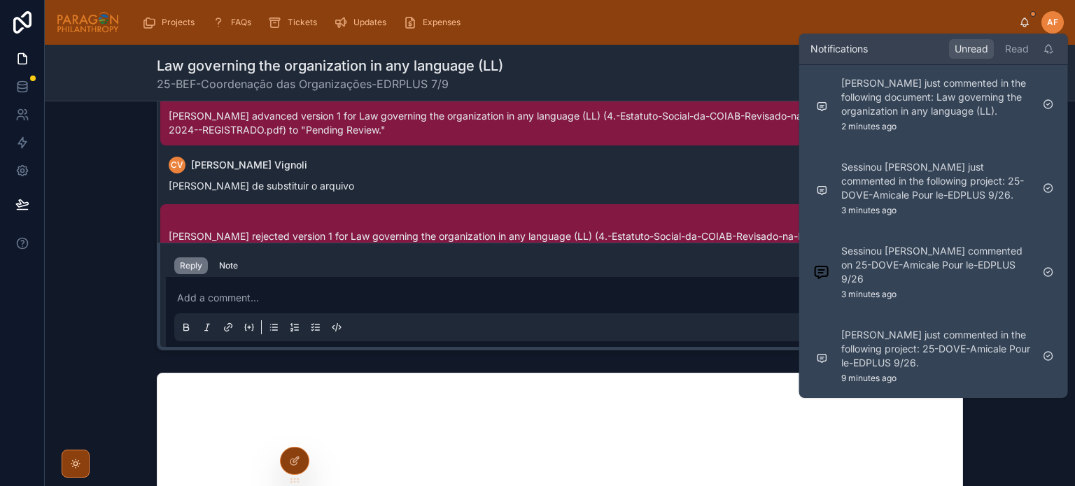
scroll to position [16, 0]
click at [118, 272] on div "Last month [PERSON_NAME] uploaded version 1 for Law governing the organization …" at bounding box center [560, 168] width 1030 height 376
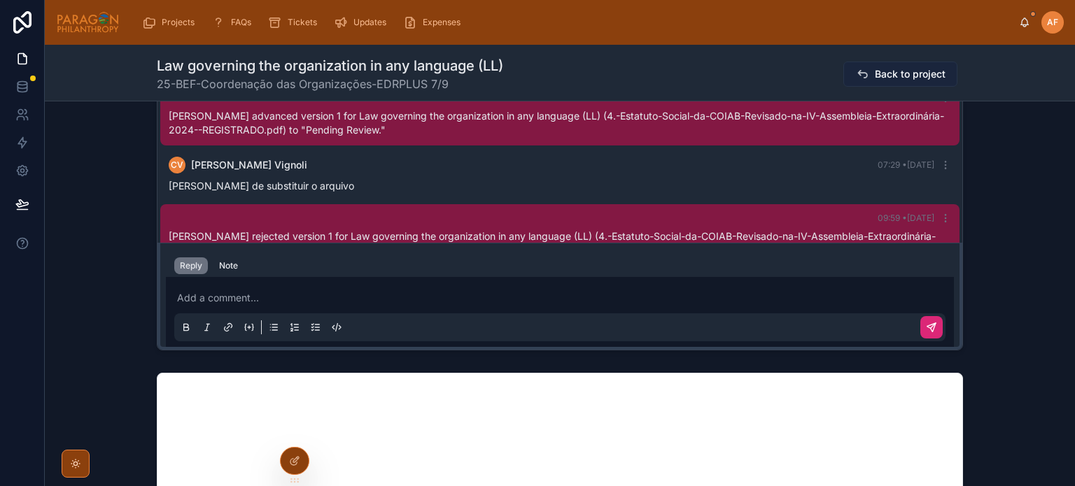
click at [924, 69] on span "Back to project" at bounding box center [910, 74] width 71 height 14
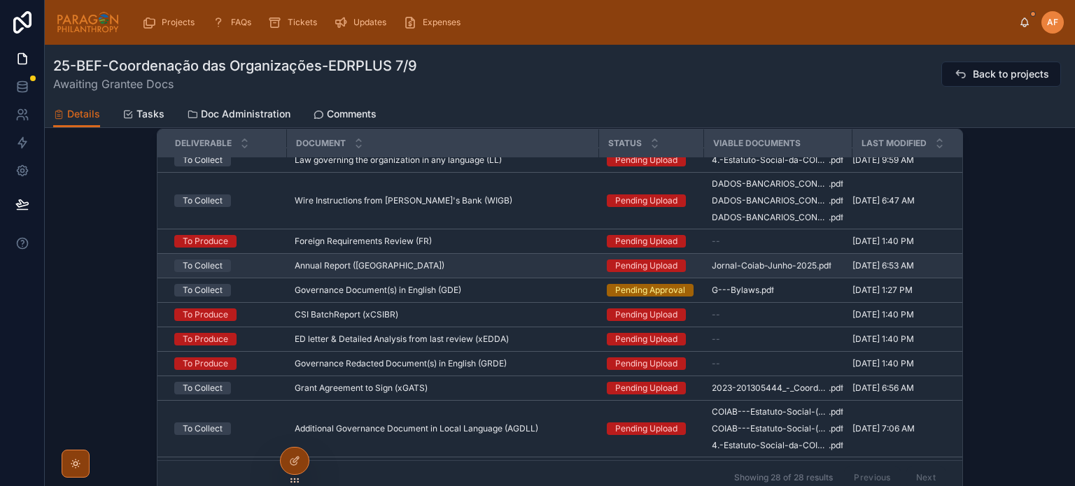
scroll to position [210, 0]
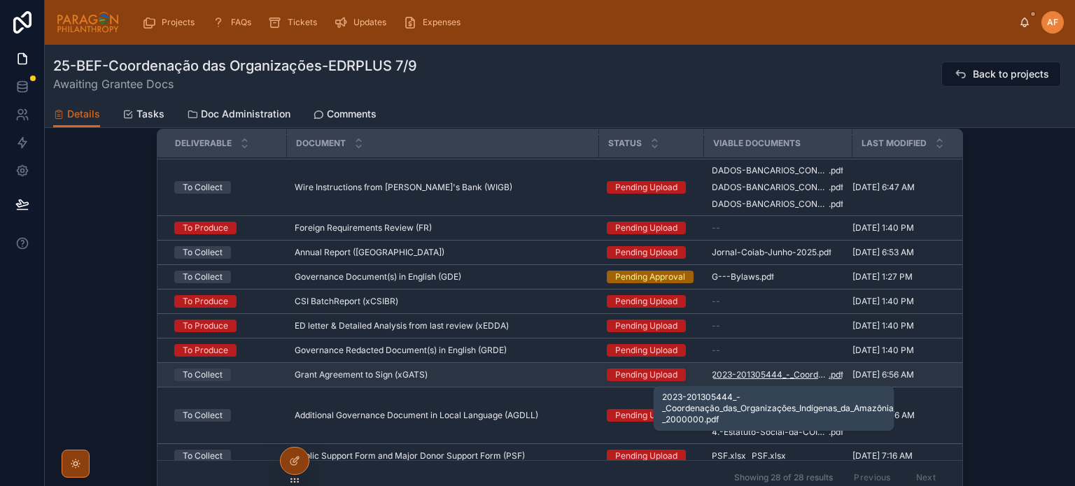
click at [757, 374] on span "2023-201305444_-_Coordenação_das_Organizações_Indígenas_da_Amazônia_Brasileira_…" at bounding box center [770, 375] width 117 height 11
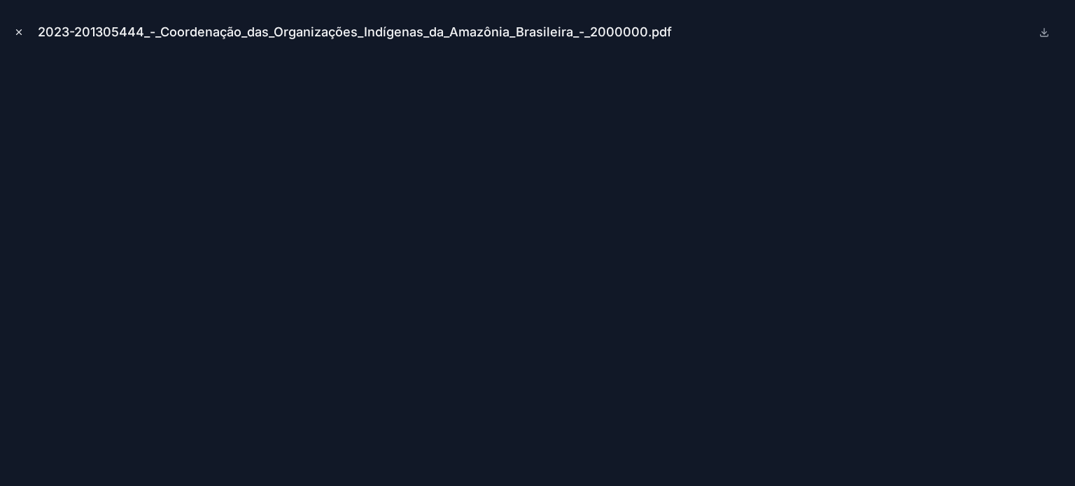
click at [14, 34] on icon "Close modal" at bounding box center [19, 32] width 10 height 10
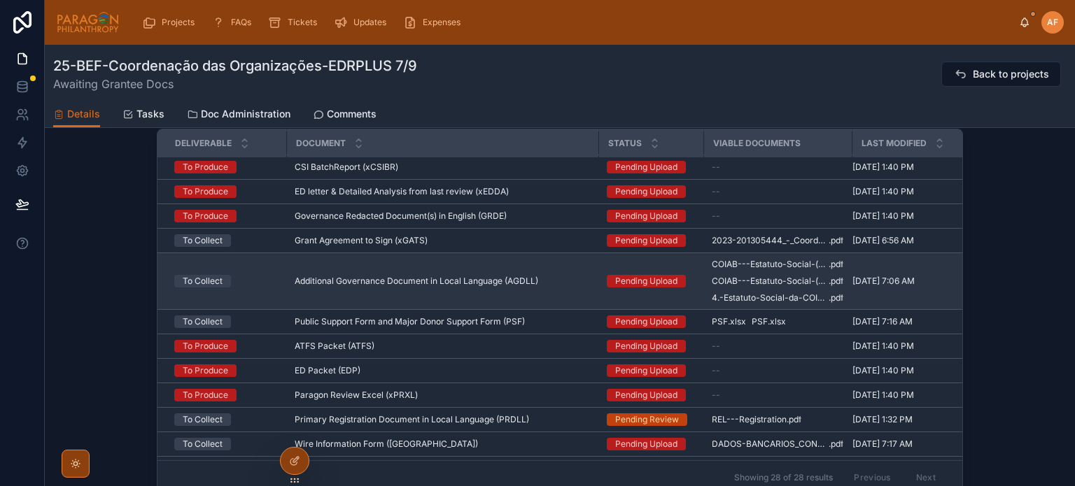
scroll to position [350, 0]
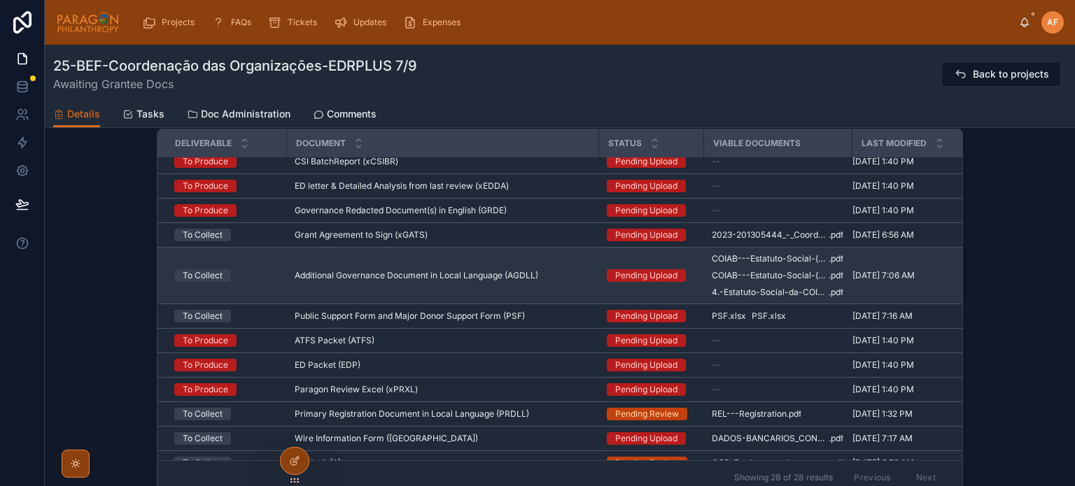
click at [553, 289] on td "Additional Governance Document in Local Language (AGDLL) Additional Governance …" at bounding box center [442, 276] width 312 height 57
click at [548, 279] on div "Additional Governance Document in Local Language (AGDLL) Additional Governance …" at bounding box center [442, 275] width 295 height 11
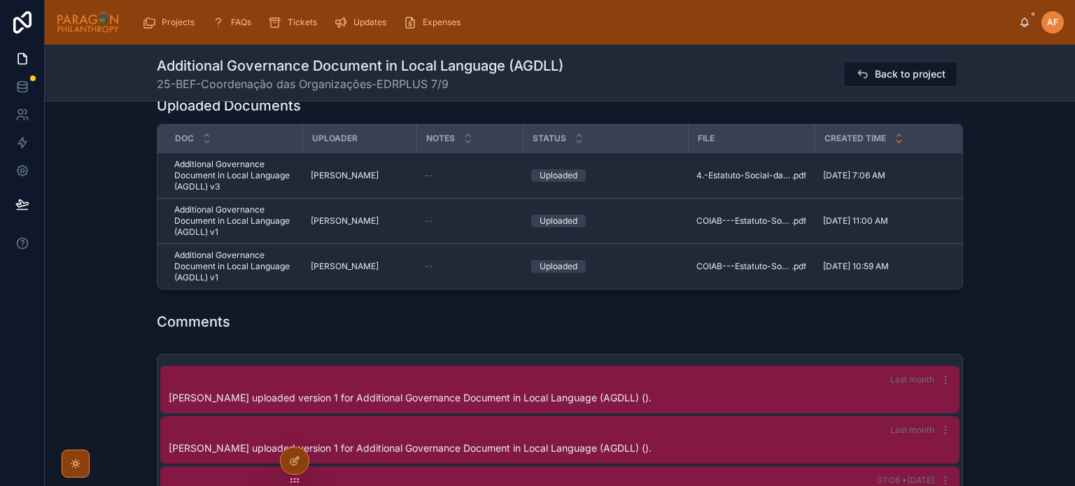
scroll to position [910, 0]
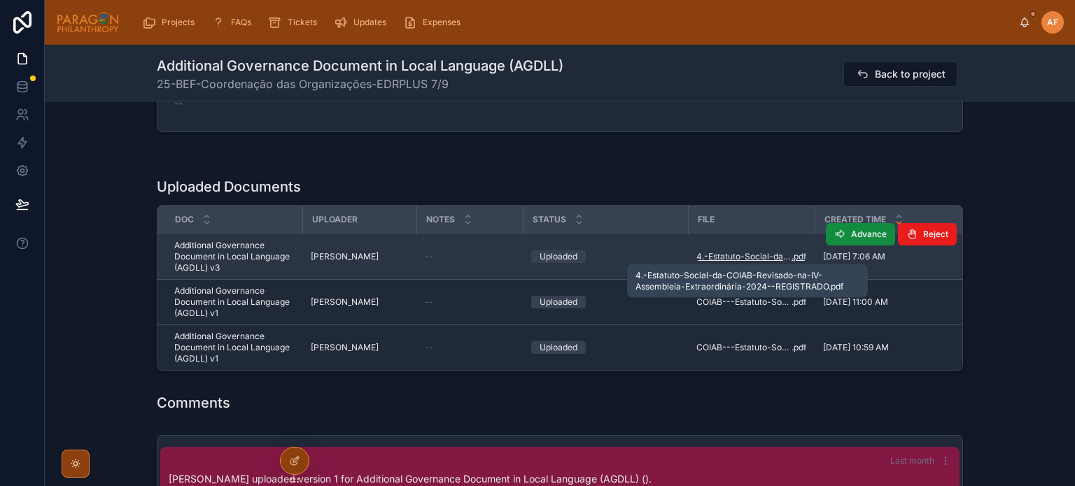
click at [756, 253] on span "4.-Estatuto-Social-da-COIAB-Revisado-na-IV-Assembleia-Extraordinária-2024--REGI…" at bounding box center [743, 256] width 95 height 11
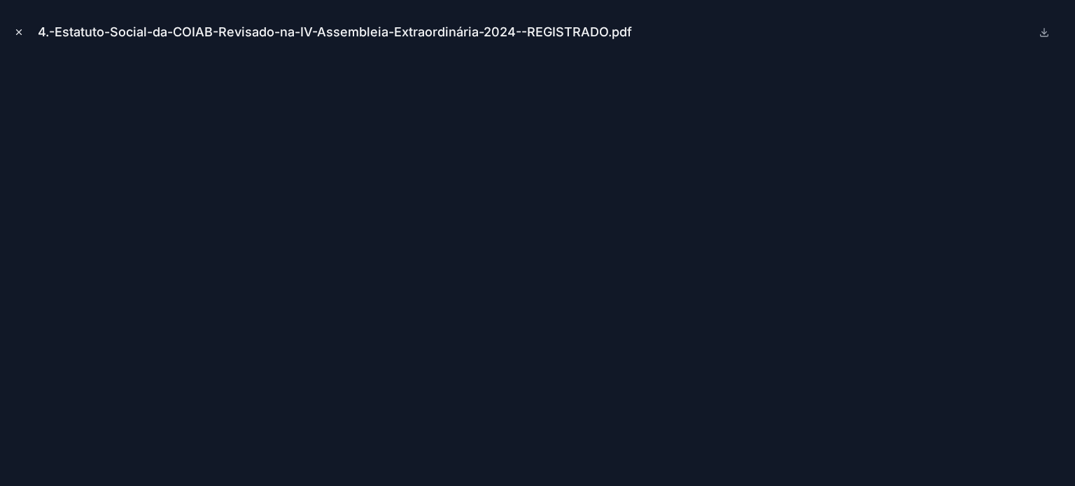
click at [18, 35] on icon "Close modal" at bounding box center [19, 32] width 10 height 10
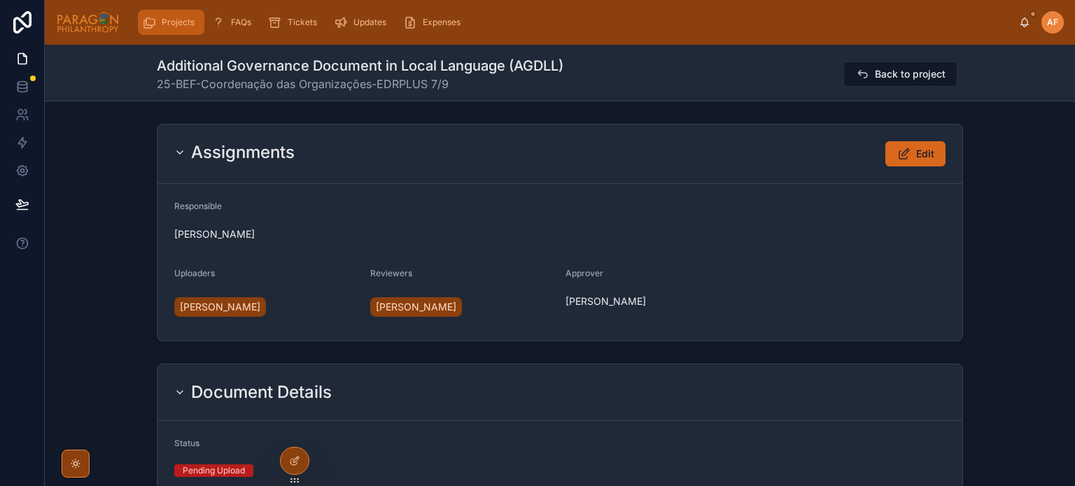
click at [175, 22] on span "Projects" at bounding box center [178, 22] width 33 height 11
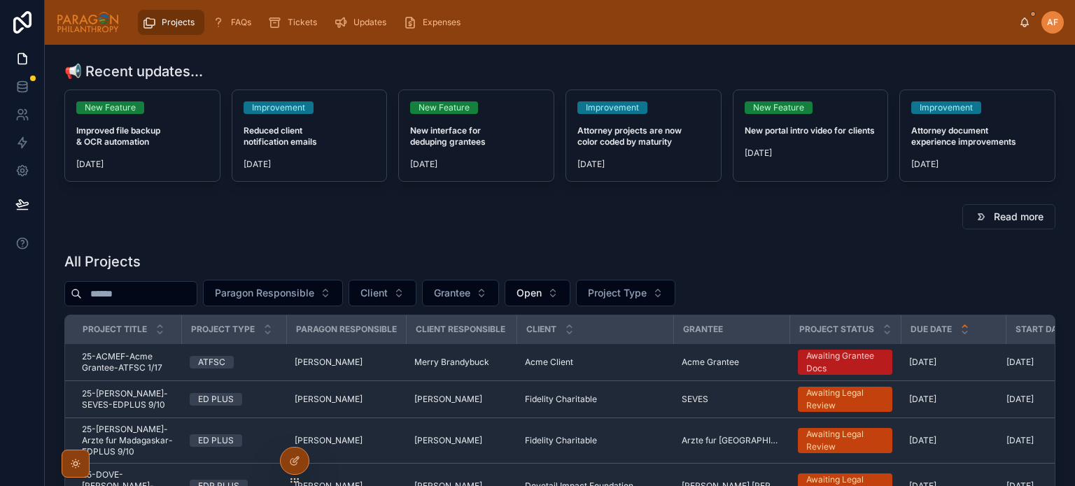
click at [1035, 16] on div "[PERSON_NAME] [PERSON_NAME]" at bounding box center [1041, 22] width 45 height 22
click at [1028, 18] on icon at bounding box center [1024, 22] width 11 height 11
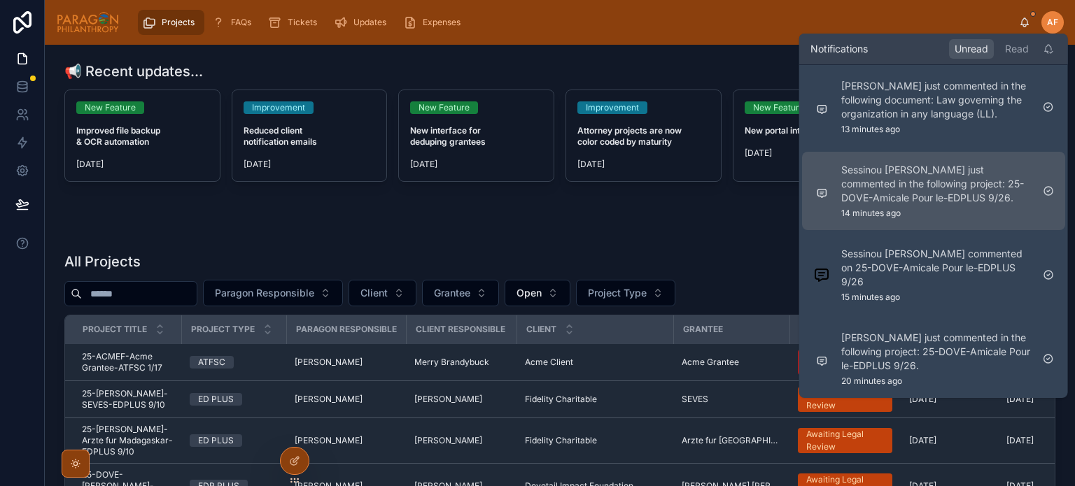
click at [907, 201] on p "Sessinou [PERSON_NAME] just commented in the following project: 25-DOVE-Amicale…" at bounding box center [936, 184] width 190 height 42
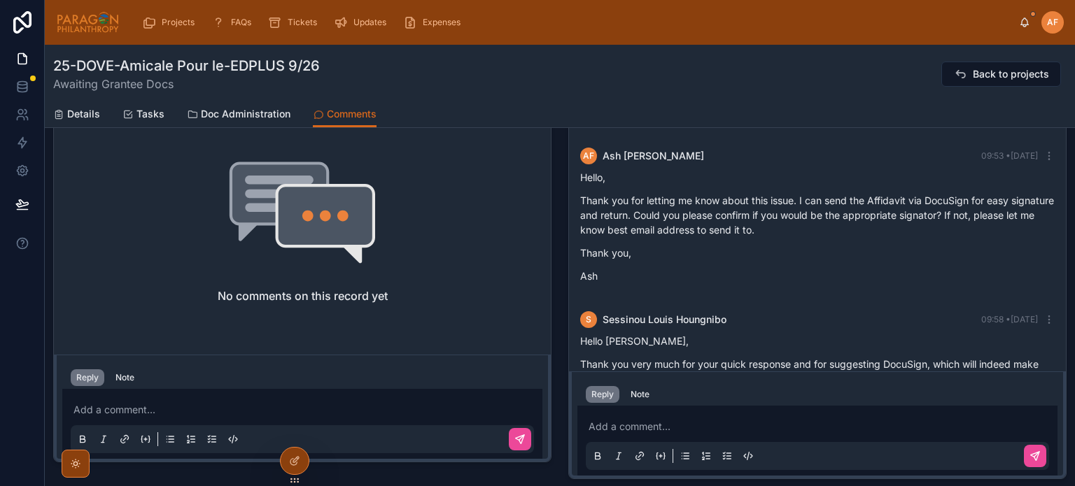
scroll to position [1149, 0]
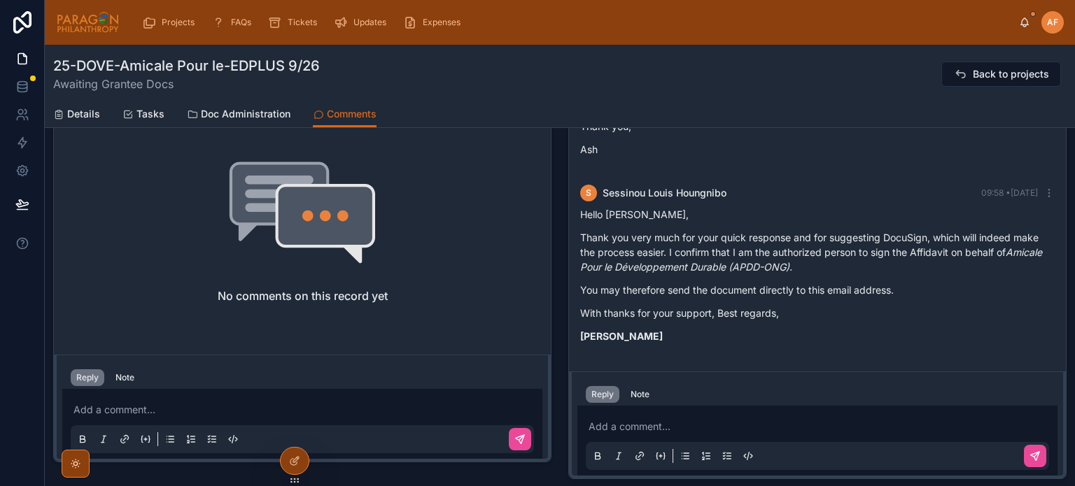
click at [690, 418] on div "Add a comment..." at bounding box center [817, 441] width 463 height 59
click at [693, 422] on p at bounding box center [820, 427] width 463 height 14
click at [1031, 459] on icon at bounding box center [1035, 456] width 8 height 8
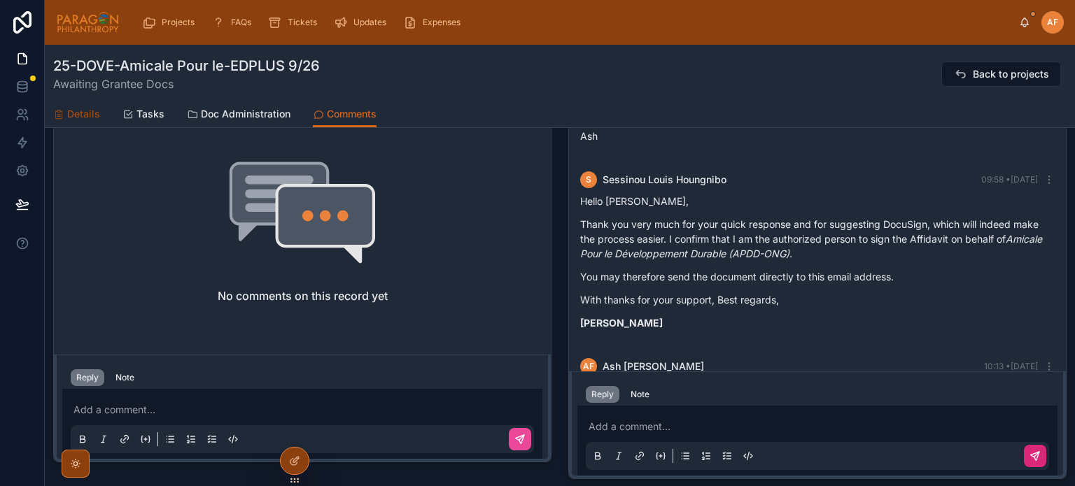
click at [77, 115] on span "Details" at bounding box center [83, 114] width 33 height 14
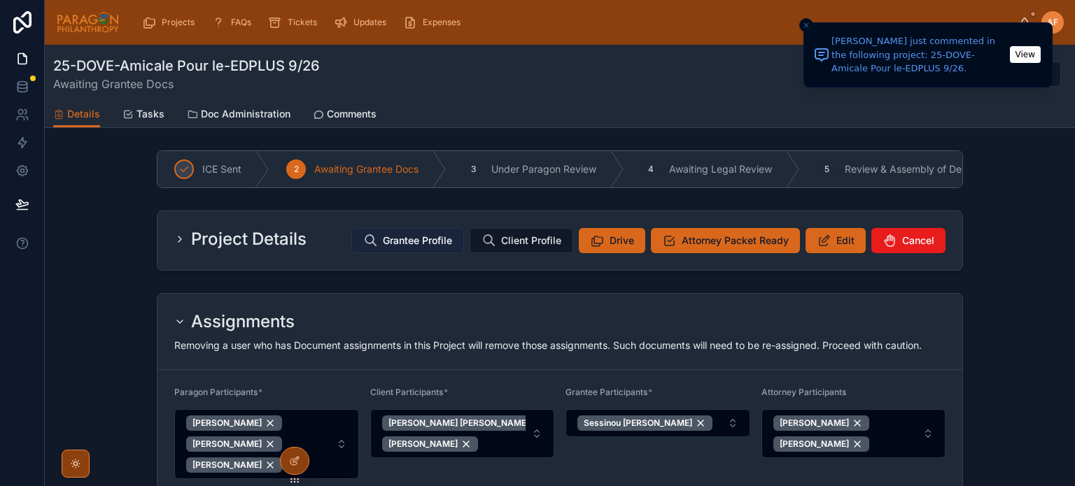
click at [423, 248] on span "Grantee Profile" at bounding box center [417, 241] width 69 height 14
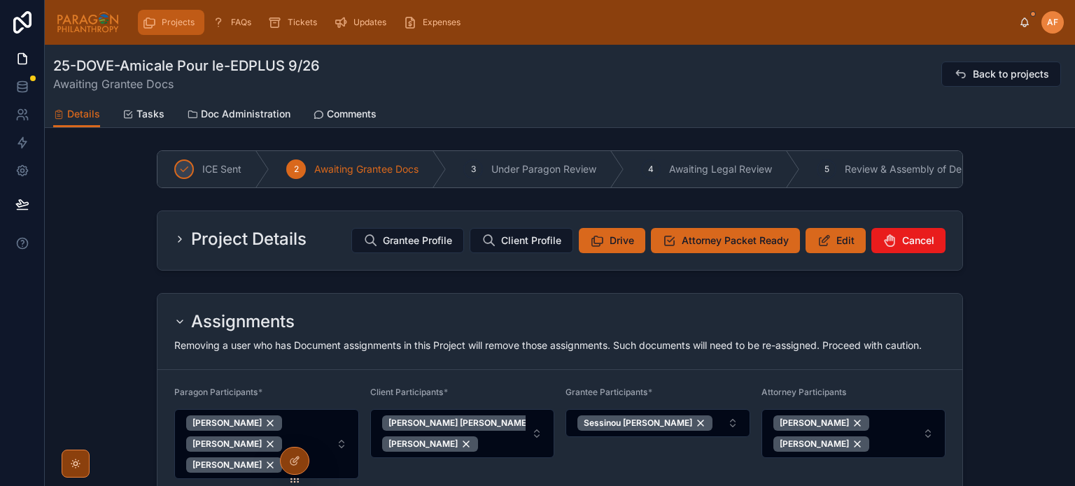
click at [176, 19] on span "Projects" at bounding box center [178, 22] width 33 height 11
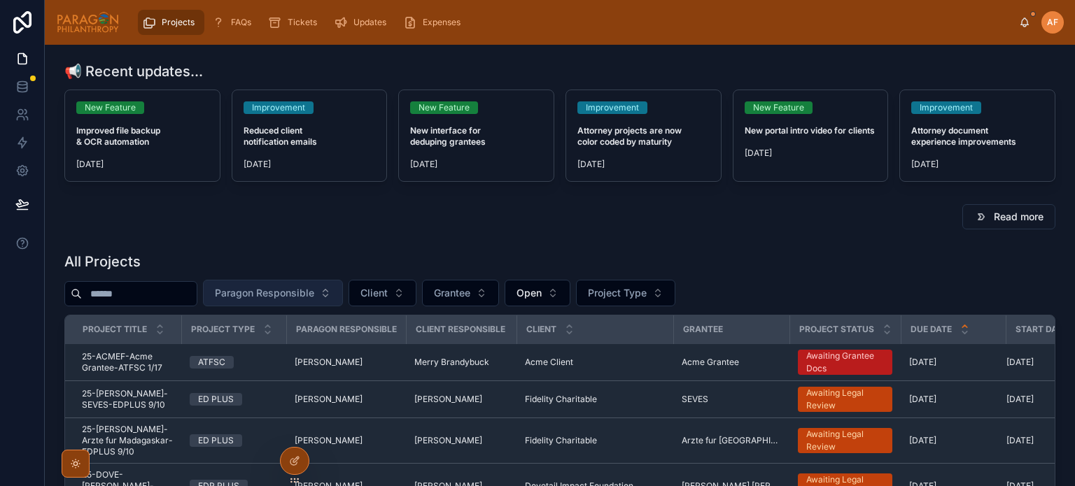
click at [272, 302] on button "Paragon Responsible" at bounding box center [273, 293] width 140 height 27
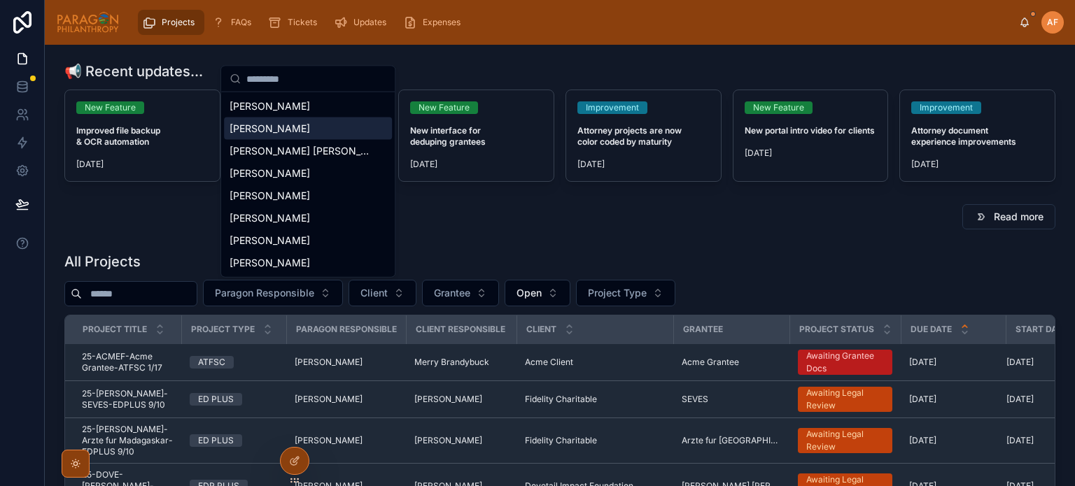
click at [272, 138] on div "[PERSON_NAME]" at bounding box center [308, 129] width 168 height 22
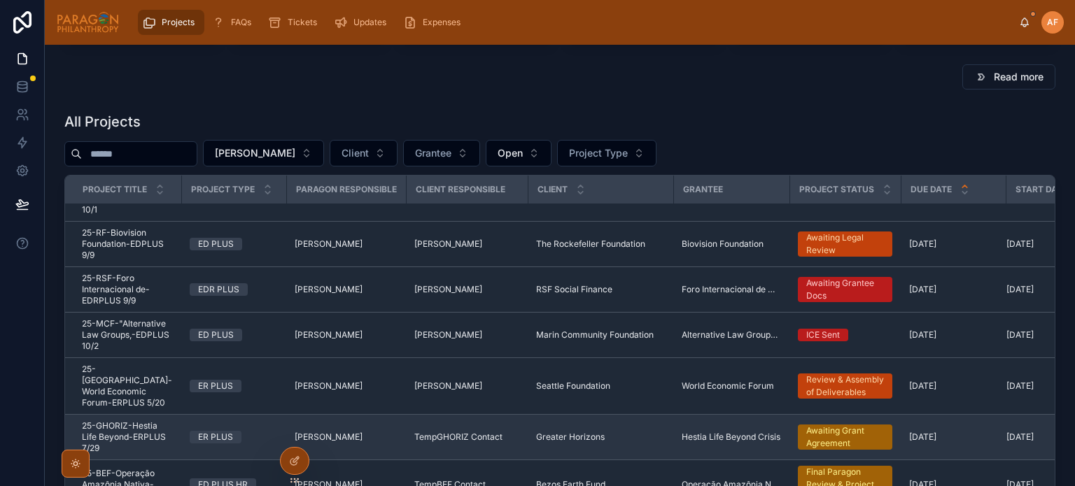
scroll to position [511, 0]
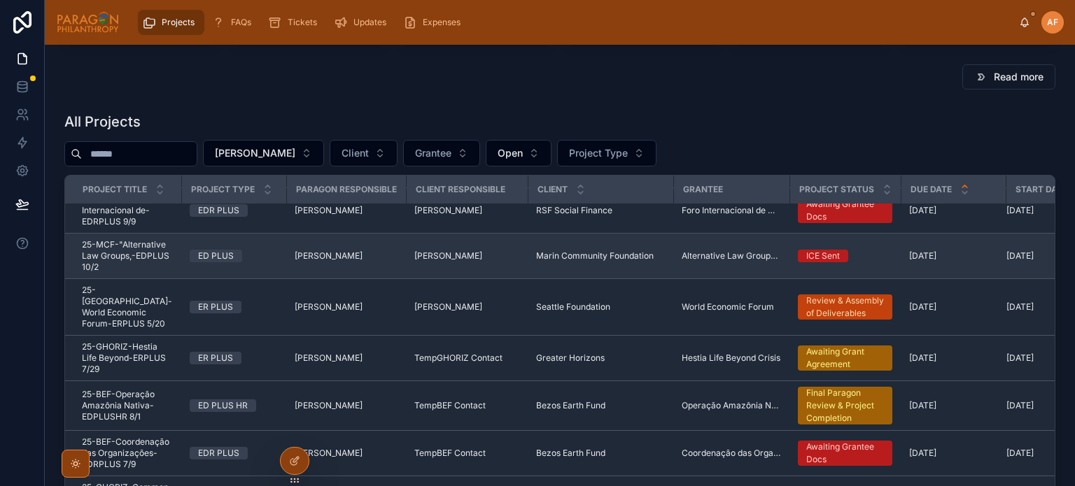
click at [260, 250] on div "ED PLUS" at bounding box center [234, 256] width 88 height 13
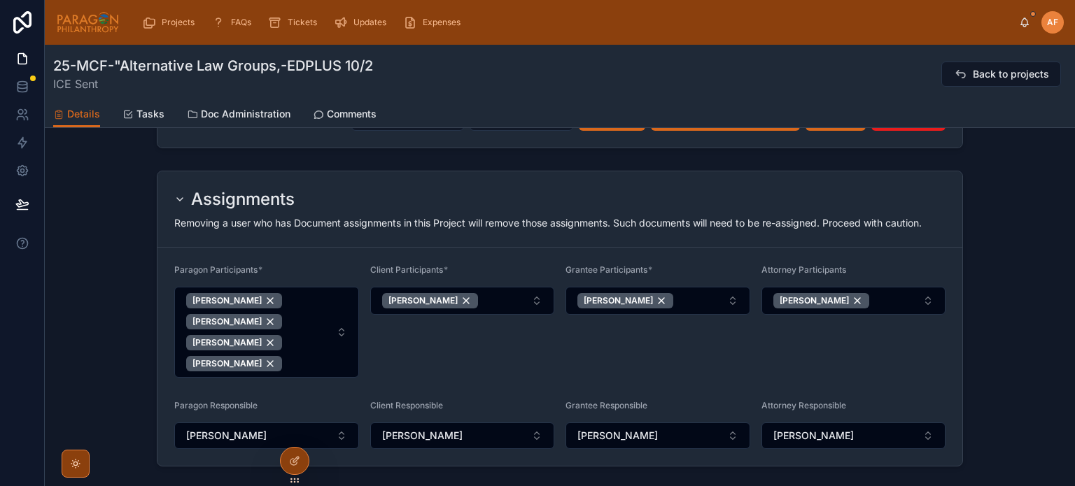
scroll to position [140, 0]
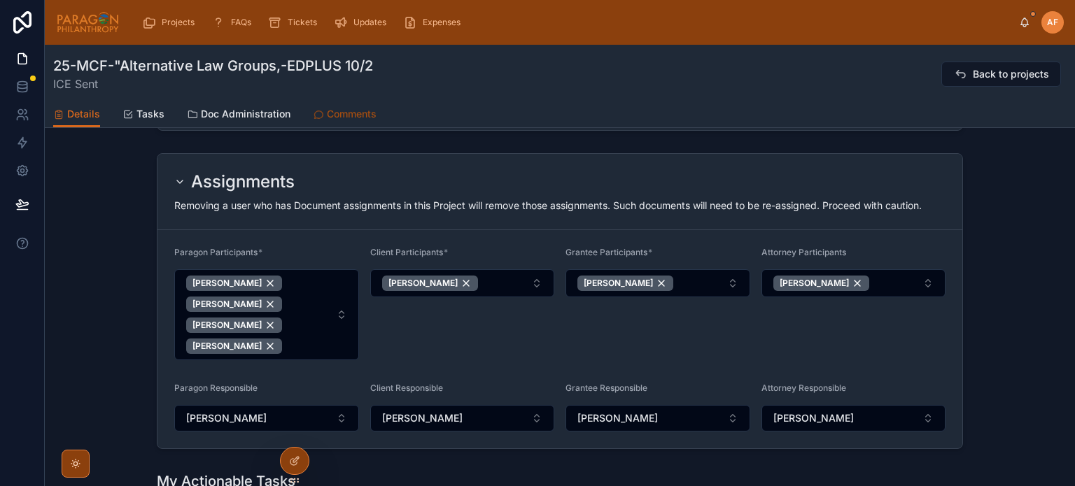
click at [358, 112] on span "Comments" at bounding box center [352, 114] width 50 height 14
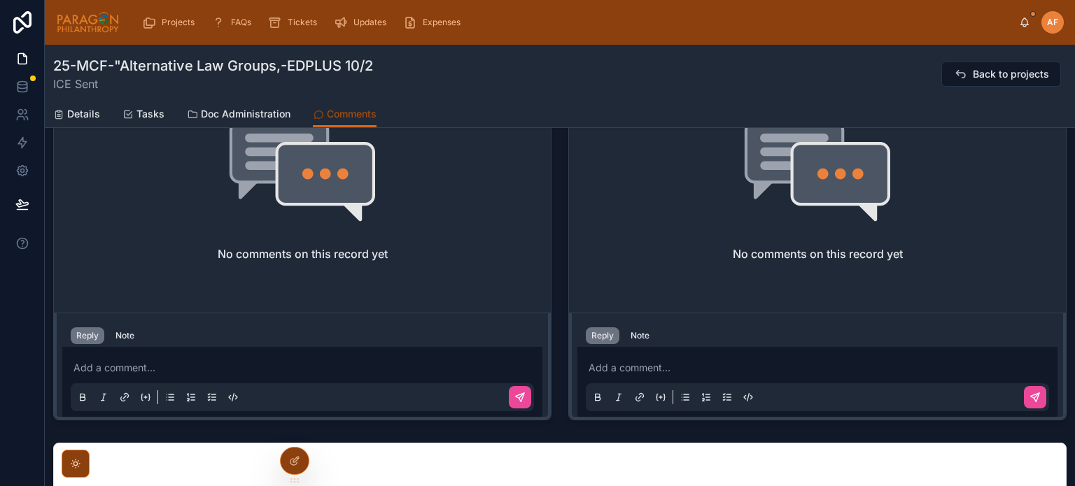
scroll to position [630, 0]
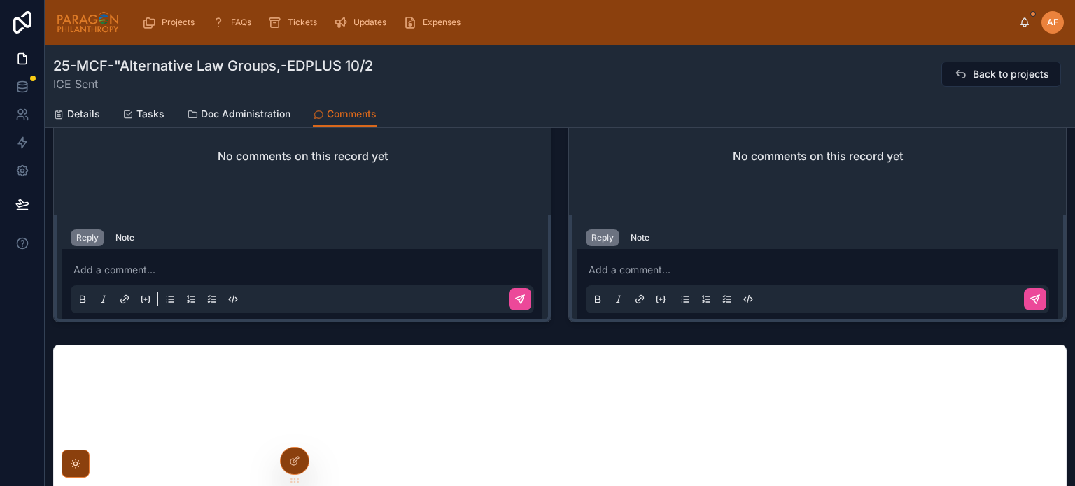
click at [622, 264] on p at bounding box center [820, 270] width 463 height 14
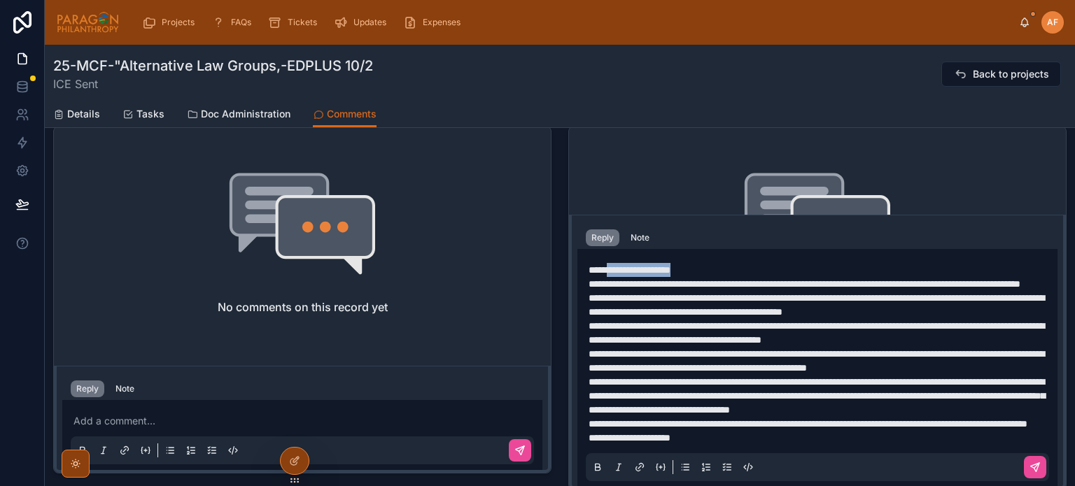
drag, startPoint x: 699, startPoint y: 251, endPoint x: 610, endPoint y: 261, distance: 90.1
click at [610, 263] on p "**********" at bounding box center [820, 270] width 463 height 14
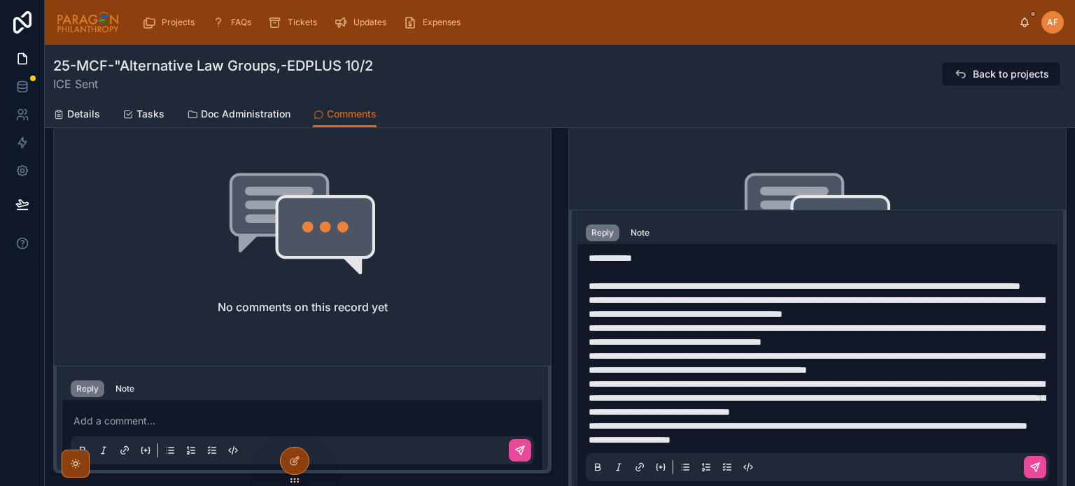
click at [778, 293] on p "**********" at bounding box center [820, 286] width 463 height 14
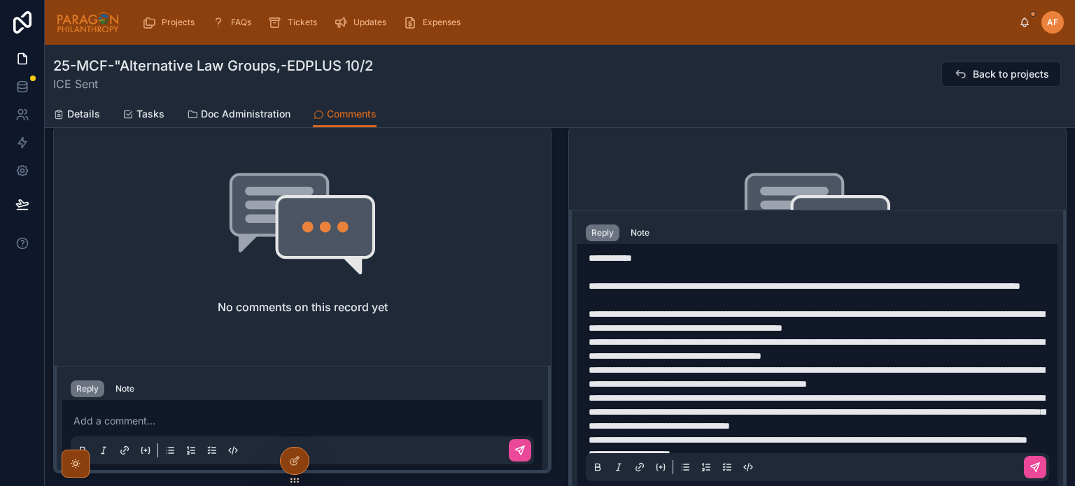
click at [727, 382] on span "**********" at bounding box center [817, 377] width 456 height 24
drag, startPoint x: 699, startPoint y: 405, endPoint x: 692, endPoint y: 414, distance: 12.5
click at [692, 391] on p "**********" at bounding box center [820, 377] width 463 height 28
drag, startPoint x: 840, startPoint y: 339, endPoint x: 1015, endPoint y: 338, distance: 175.0
click at [1015, 335] on p "**********" at bounding box center [820, 321] width 463 height 28
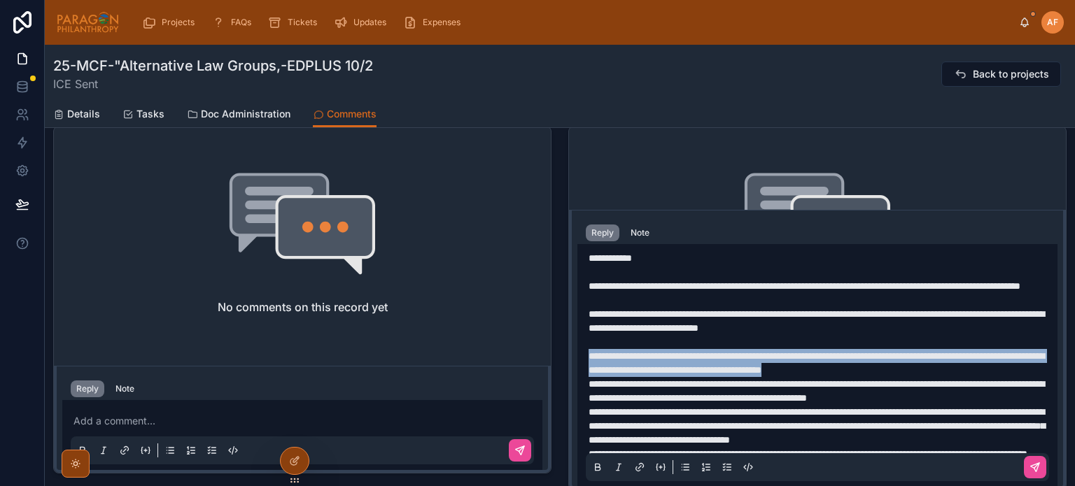
drag, startPoint x: 986, startPoint y: 380, endPoint x: 549, endPoint y: 373, distance: 437.5
click at [549, 373] on div "**********" at bounding box center [560, 275] width 1030 height 1219
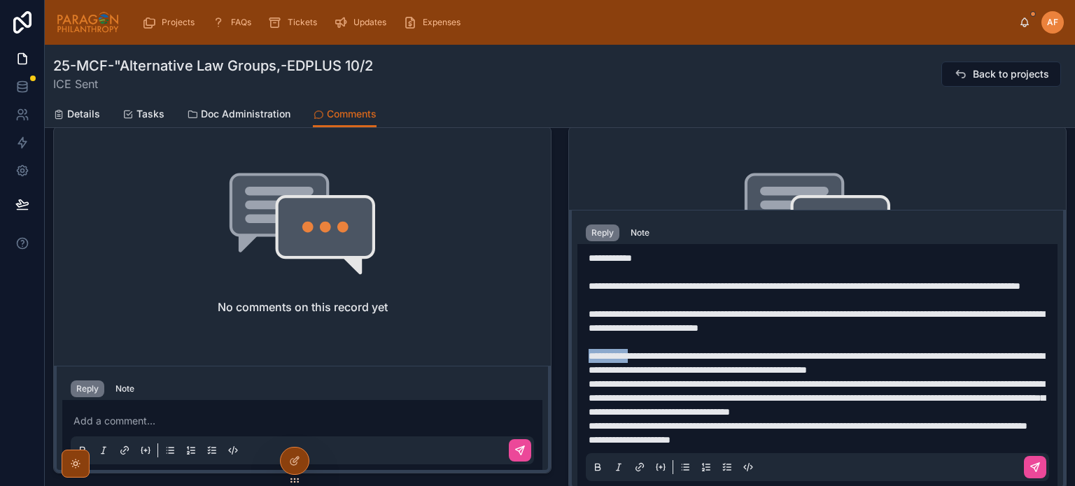
drag, startPoint x: 640, startPoint y: 369, endPoint x: 561, endPoint y: 375, distance: 79.3
click at [561, 375] on div "**********" at bounding box center [817, 308] width 515 height 376
click at [1009, 377] on p "**********" at bounding box center [820, 363] width 463 height 28
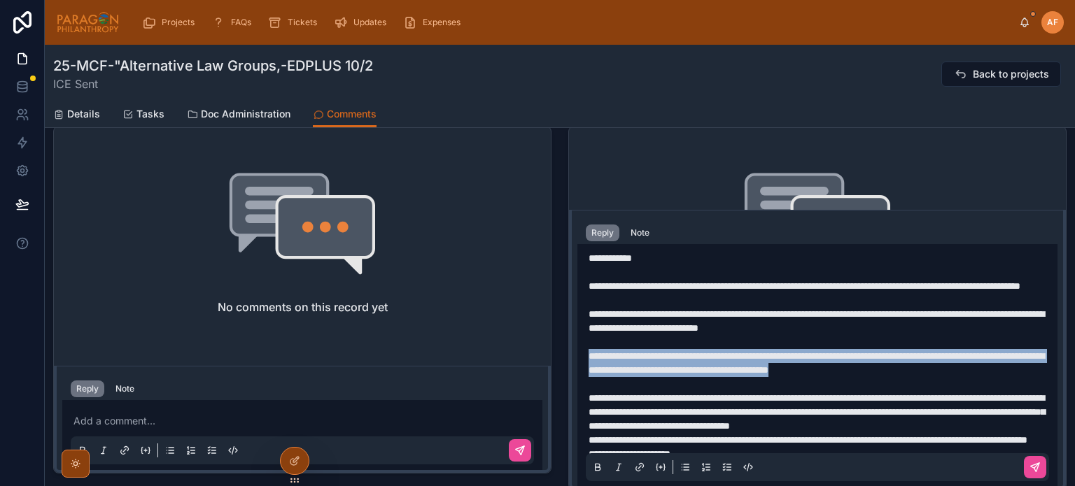
drag, startPoint x: 1003, startPoint y: 379, endPoint x: 577, endPoint y: 366, distance: 426.5
click at [577, 366] on div "**********" at bounding box center [817, 366] width 480 height 244
copy span "**********"
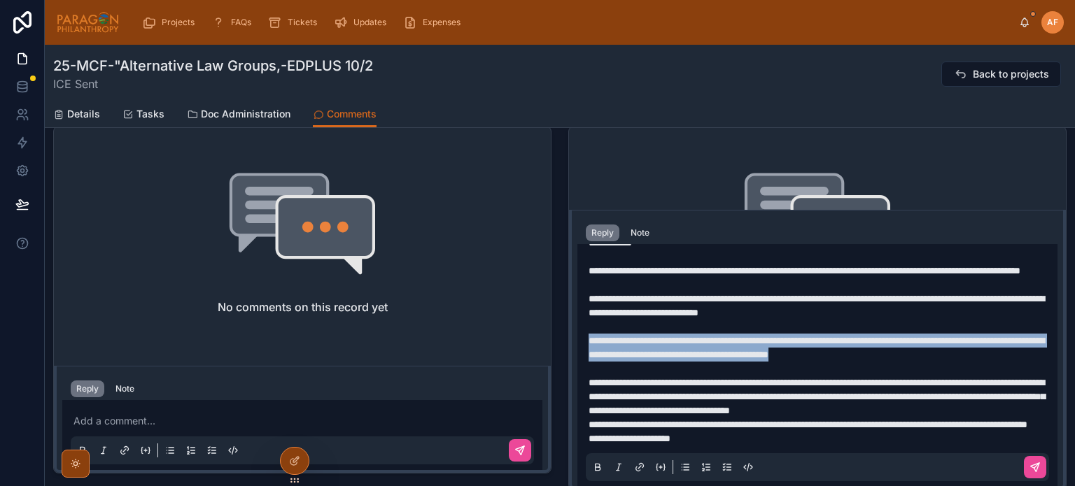
scroll to position [64, 0]
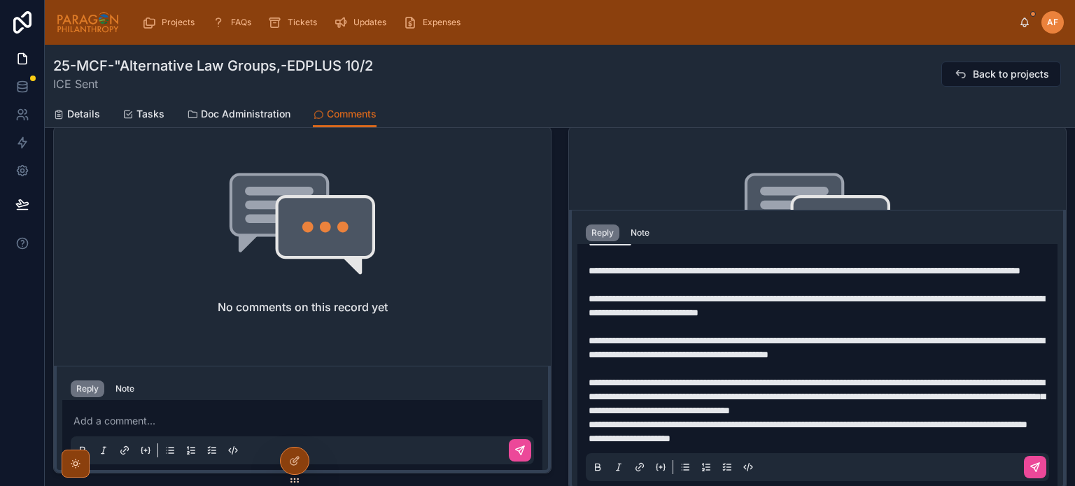
click at [693, 397] on p "**********" at bounding box center [820, 397] width 463 height 42
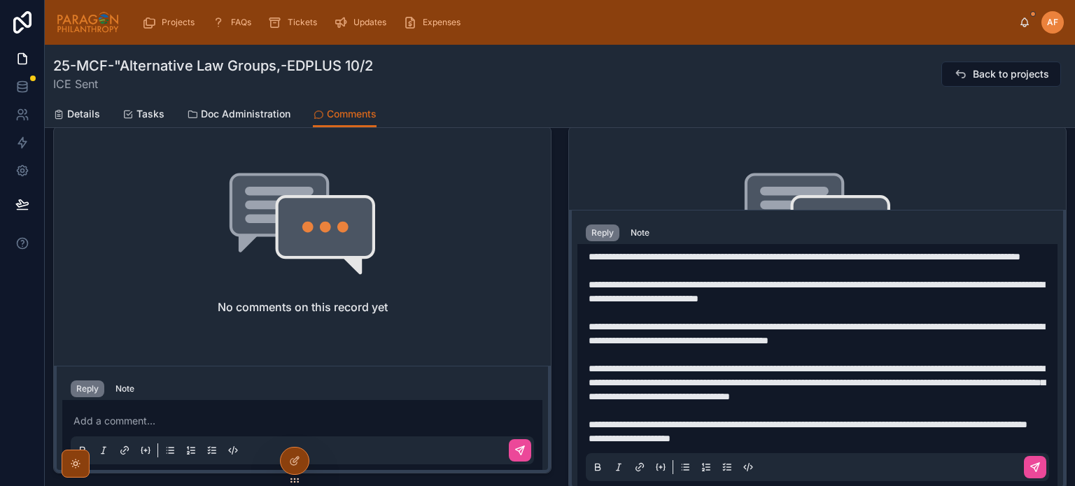
click at [724, 432] on p "**********" at bounding box center [820, 425] width 463 height 14
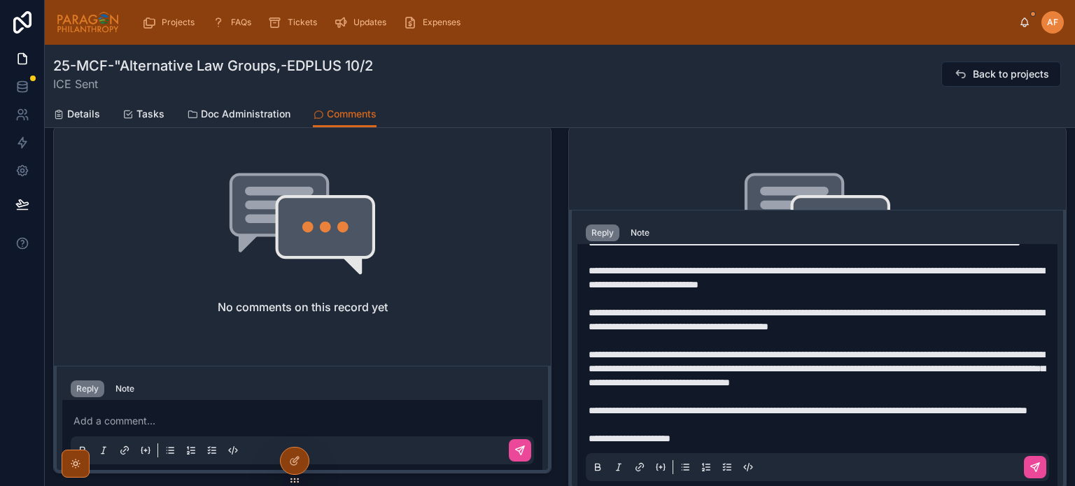
scroll to position [92, 0]
click at [720, 439] on p "**********" at bounding box center [820, 439] width 463 height 14
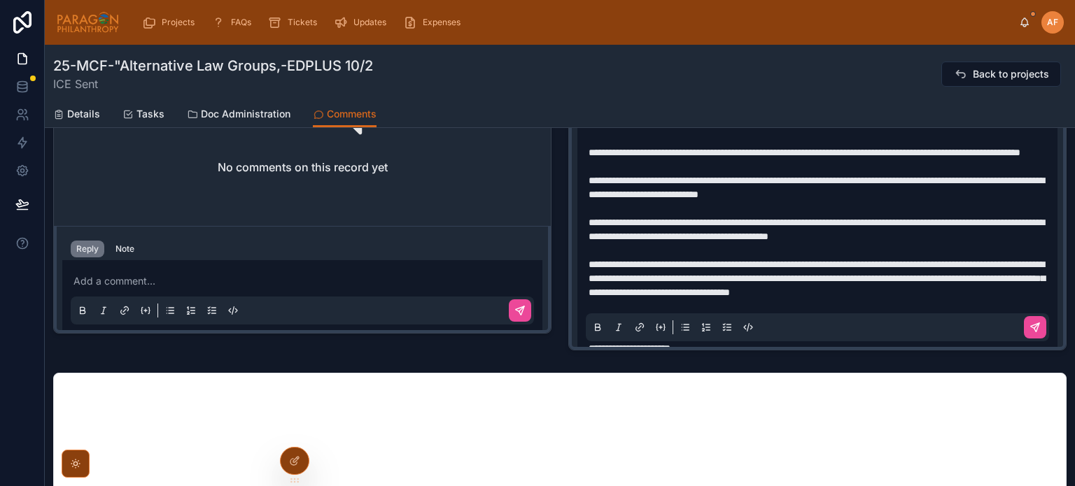
scroll to position [0, 0]
click at [1026, 321] on button at bounding box center [1035, 327] width 22 height 22
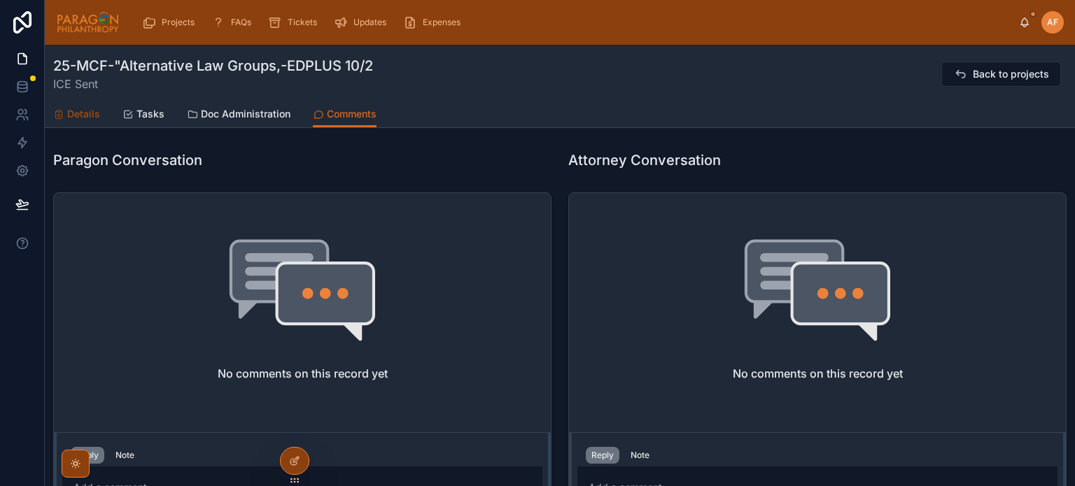
click at [80, 119] on span "Details" at bounding box center [83, 114] width 33 height 14
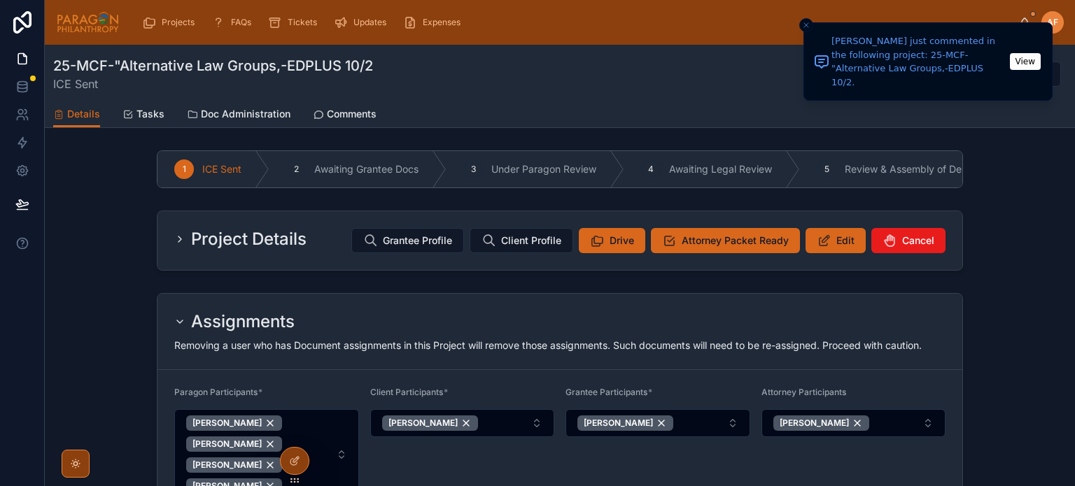
click at [826, 234] on span "Edit" at bounding box center [836, 240] width 60 height 25
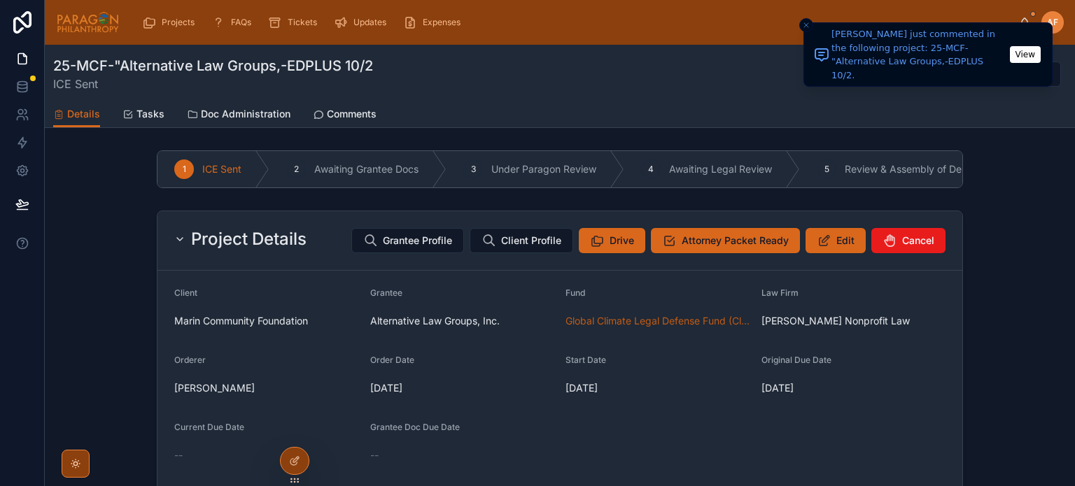
click at [807, 24] on line "Close toast" at bounding box center [806, 25] width 4 height 4
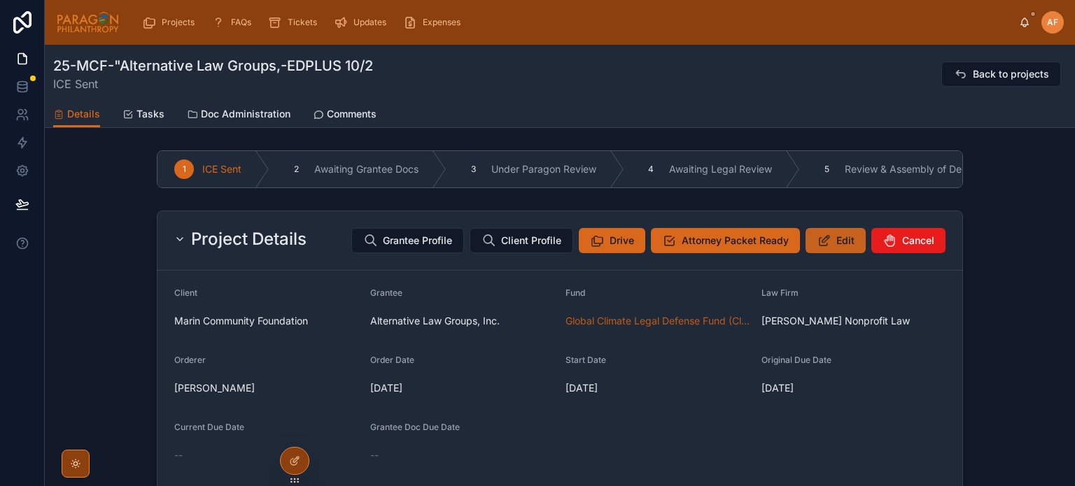
click at [831, 248] on button "Edit" at bounding box center [836, 240] width 60 height 25
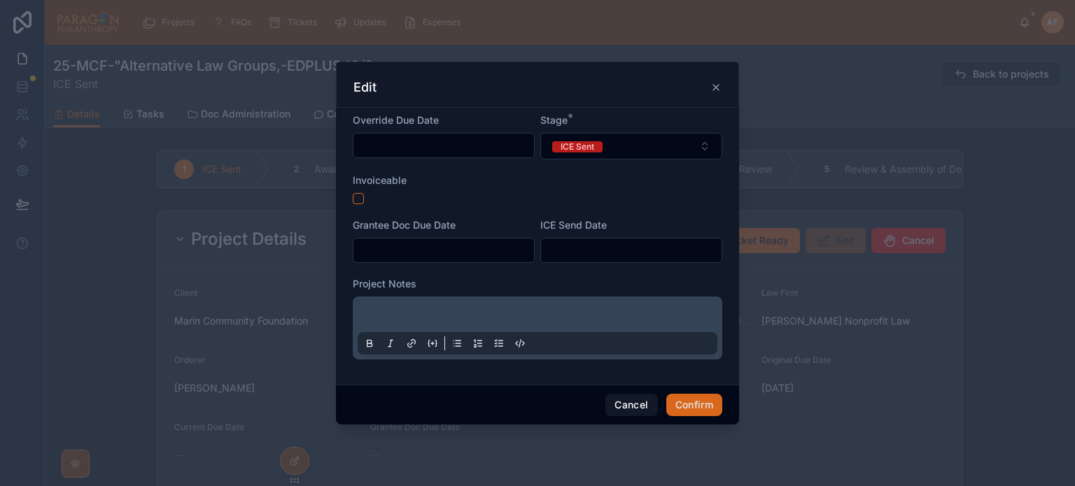
click at [398, 249] on input "text" at bounding box center [443, 251] width 181 height 20
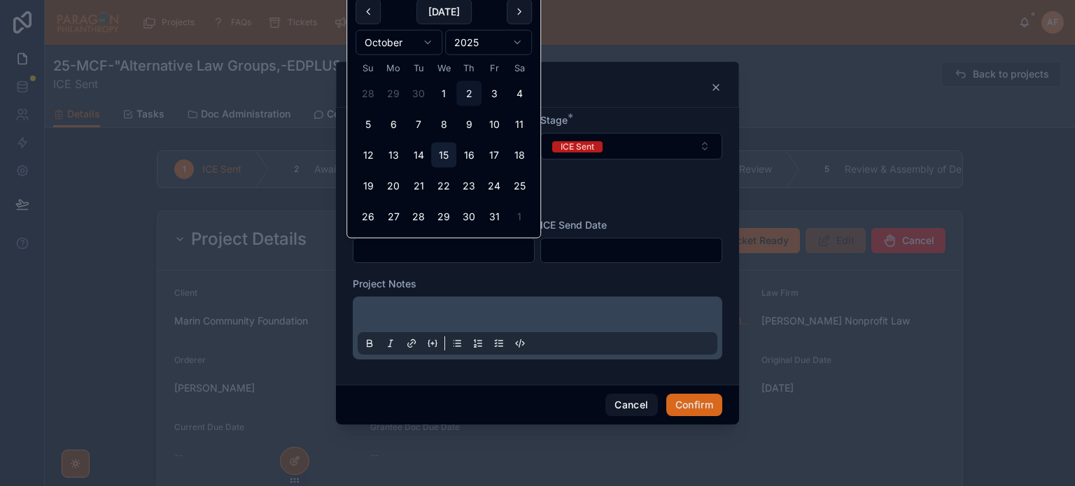
click at [447, 158] on button "15" at bounding box center [443, 155] width 25 height 25
type input "**********"
click at [608, 251] on input "text" at bounding box center [631, 251] width 181 height 20
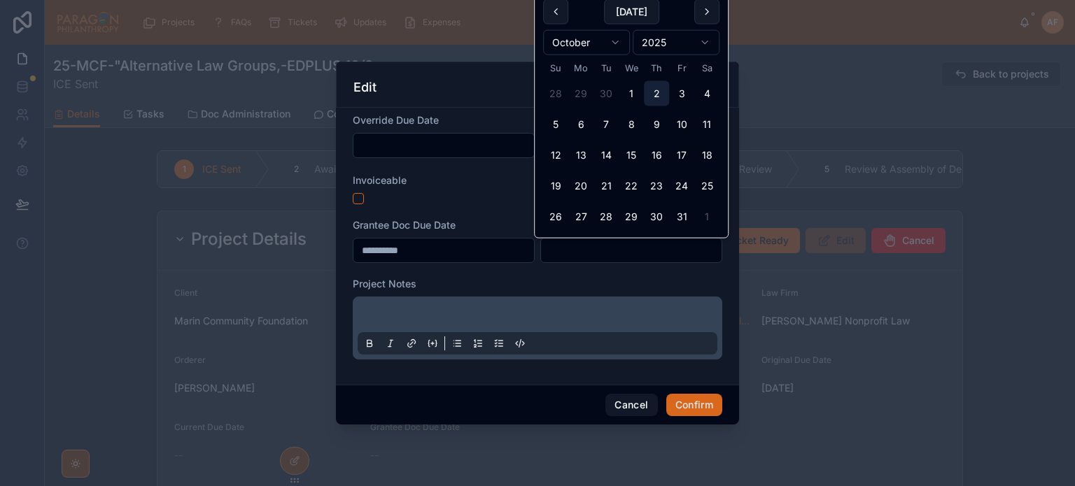
click at [658, 92] on button "2" at bounding box center [656, 93] width 25 height 25
type input "*********"
click at [411, 316] on p at bounding box center [540, 317] width 360 height 14
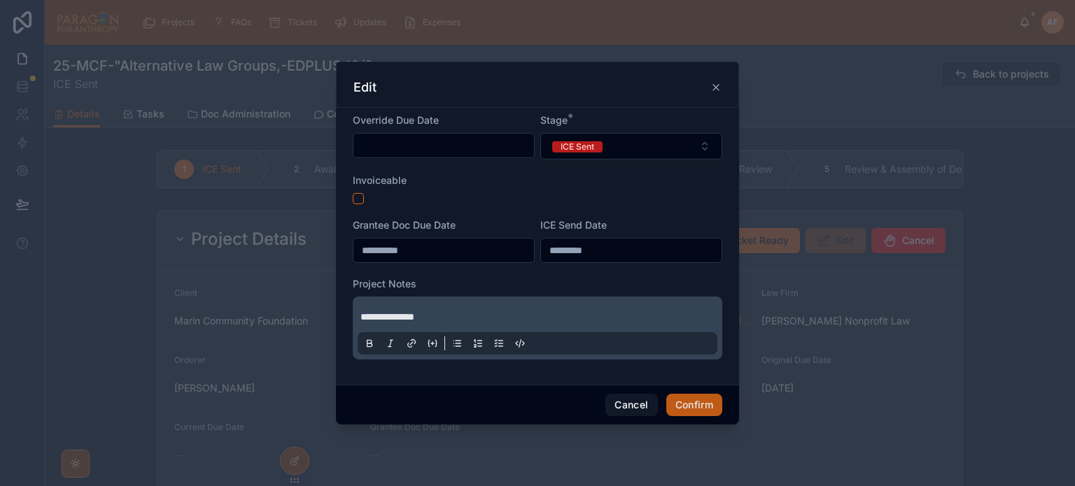
drag, startPoint x: 695, startPoint y: 400, endPoint x: 468, endPoint y: 483, distance: 242.3
click at [694, 400] on button "Confirm" at bounding box center [694, 405] width 56 height 22
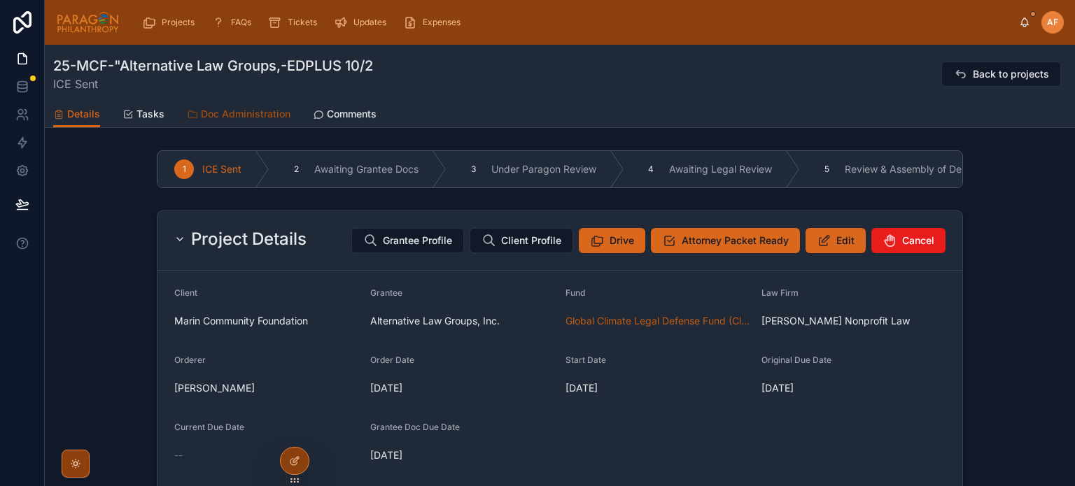
click at [209, 104] on link "Doc Administration" at bounding box center [239, 115] width 104 height 28
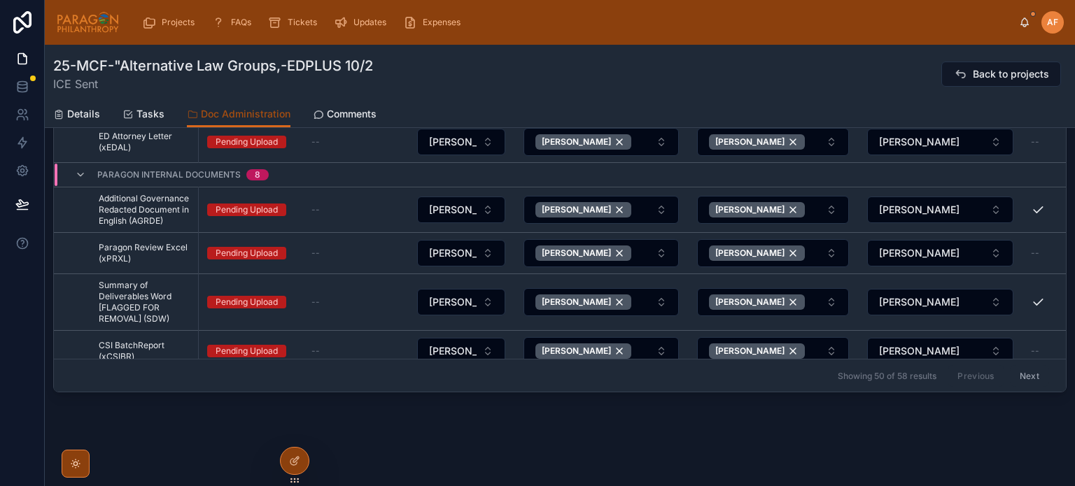
scroll to position [11, 0]
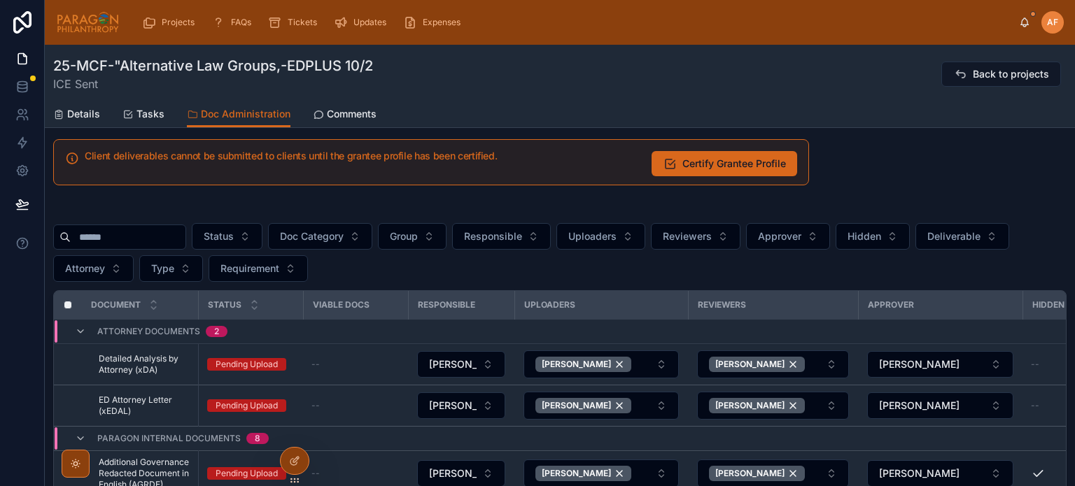
click at [124, 220] on div "Status Doc Category Group Responsible Uploaders Reviewers Approver Hidden Deliv…" at bounding box center [560, 432] width 1014 height 449
click at [121, 242] on input "text" at bounding box center [128, 237] width 115 height 20
type input "**********"
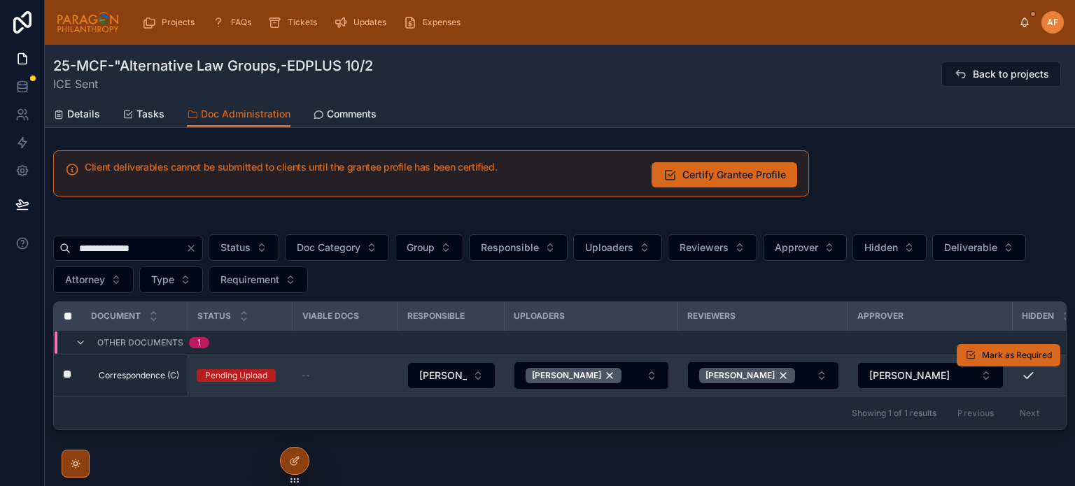
click at [152, 372] on span "Correspondence (C)" at bounding box center [139, 375] width 80 height 11
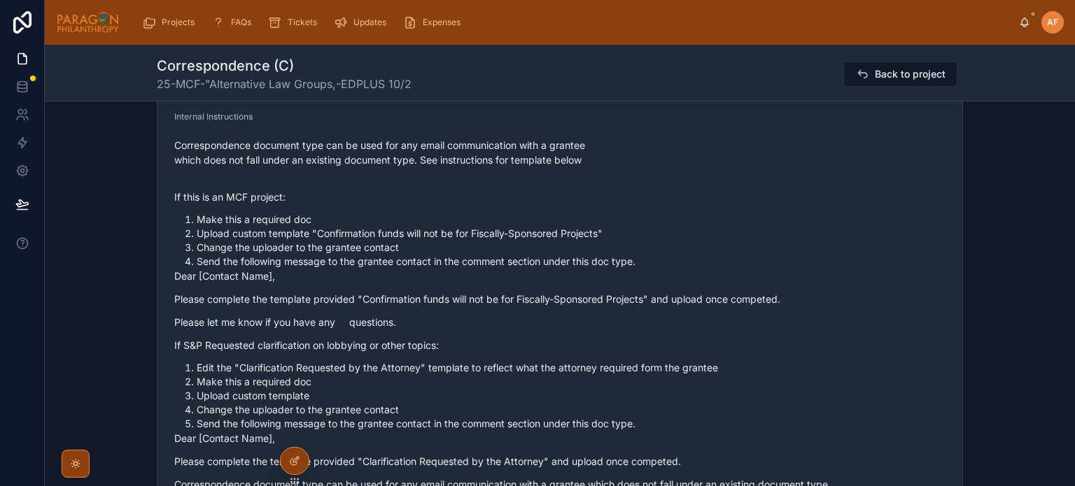
scroll to position [700, 0]
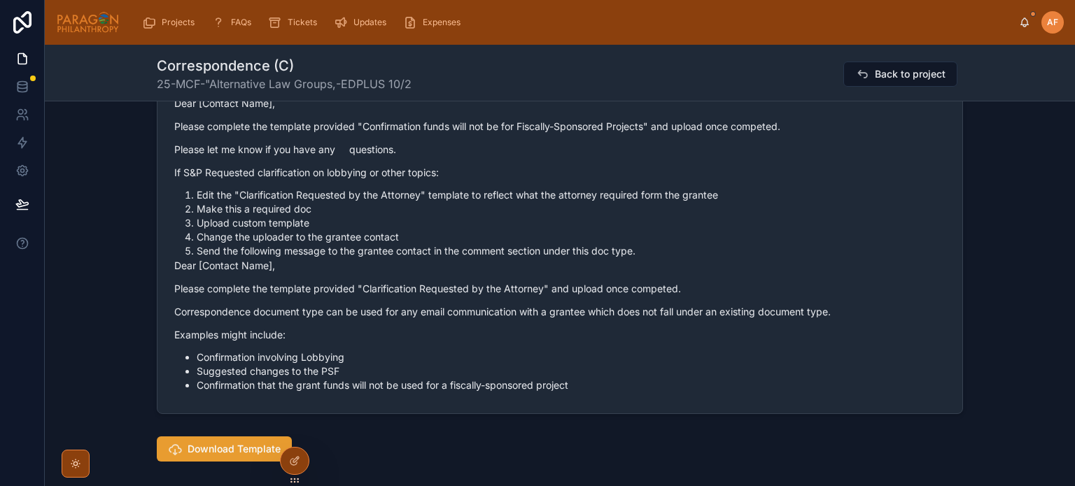
click at [241, 445] on span "Download Template" at bounding box center [234, 449] width 93 height 14
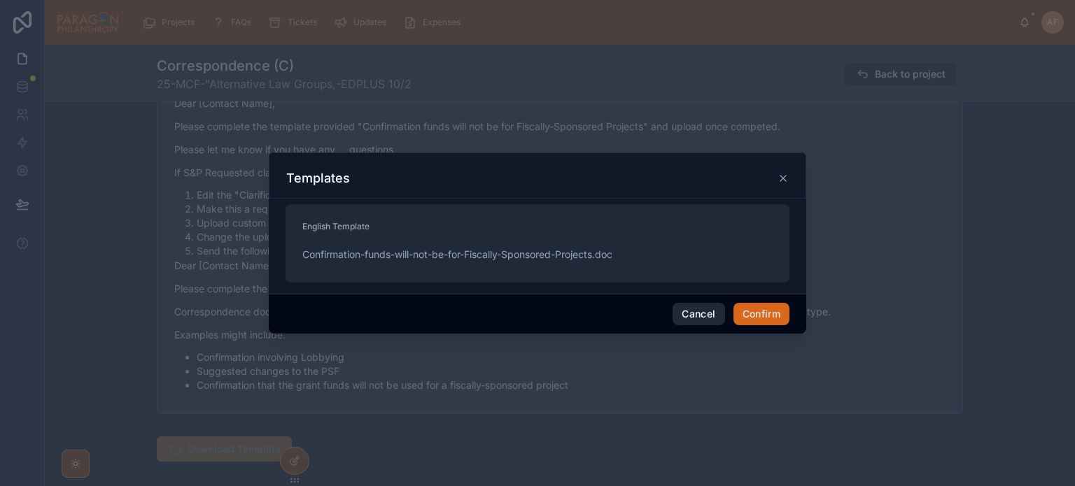
click at [704, 313] on button "Cancel" at bounding box center [699, 314] width 52 height 22
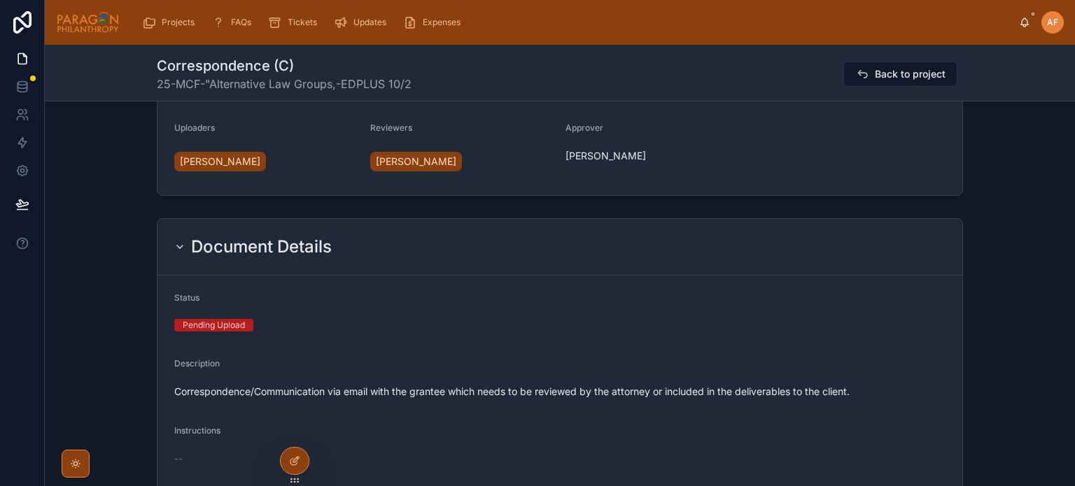
scroll to position [0, 0]
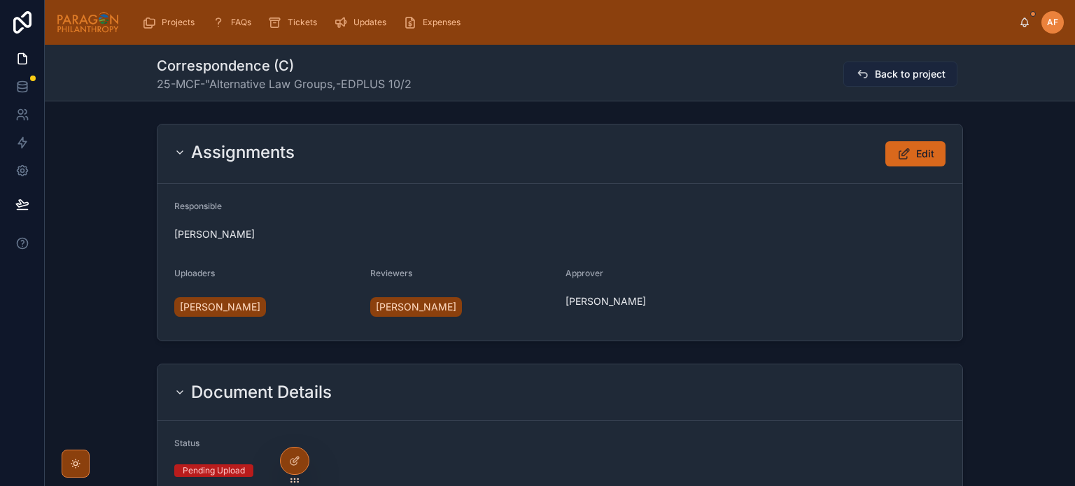
click at [913, 72] on span "Back to project" at bounding box center [910, 74] width 71 height 14
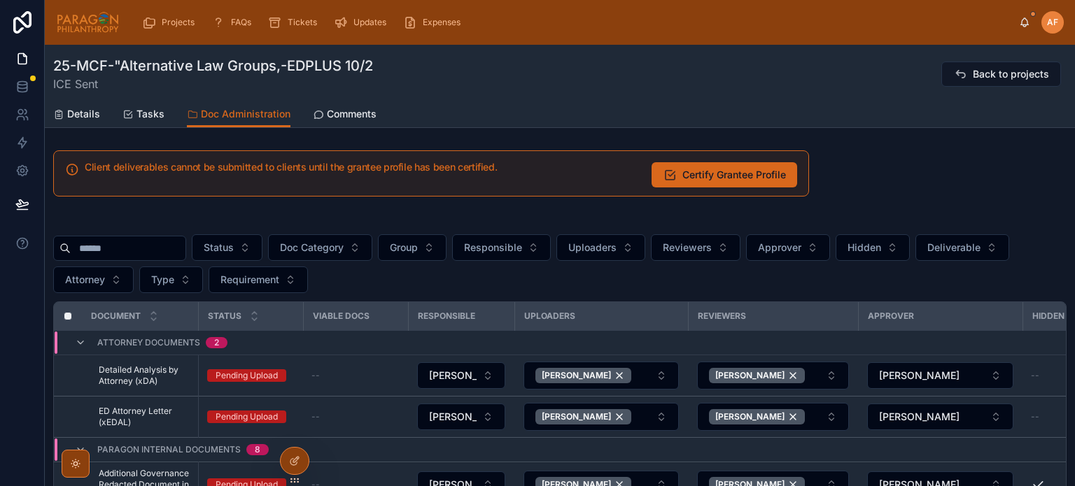
scroll to position [420, 0]
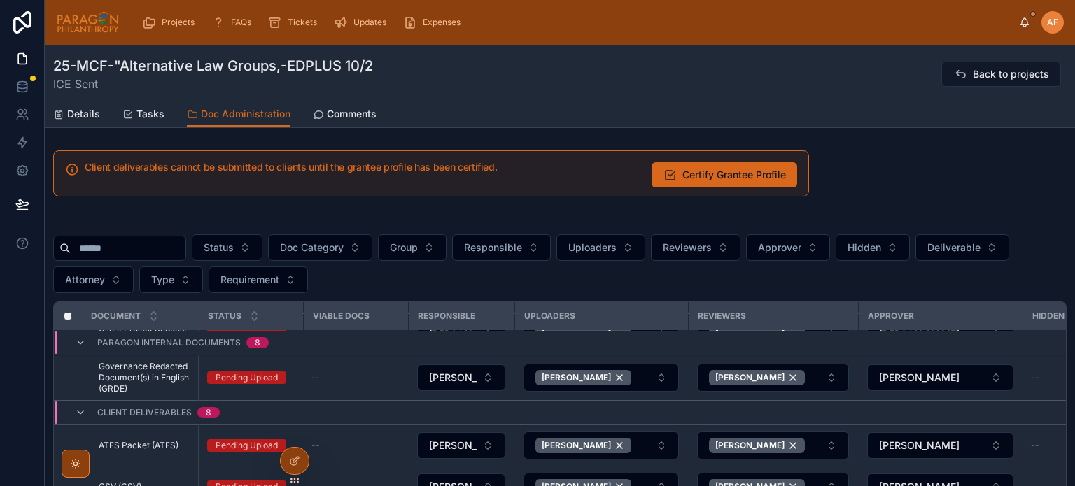
click at [161, 245] on input "text" at bounding box center [128, 249] width 115 height 20
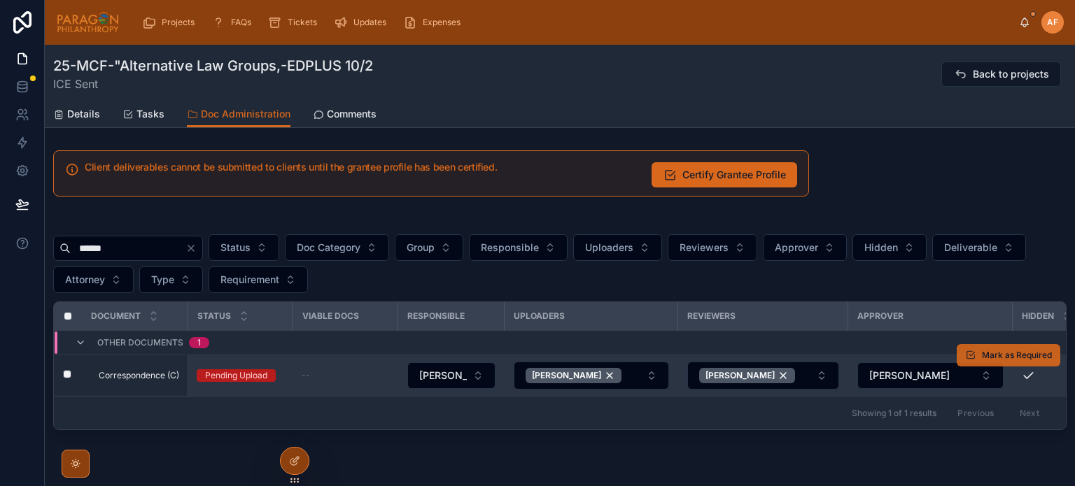
type input "******"
click at [1021, 355] on span "Mark as Required" at bounding box center [1017, 355] width 70 height 11
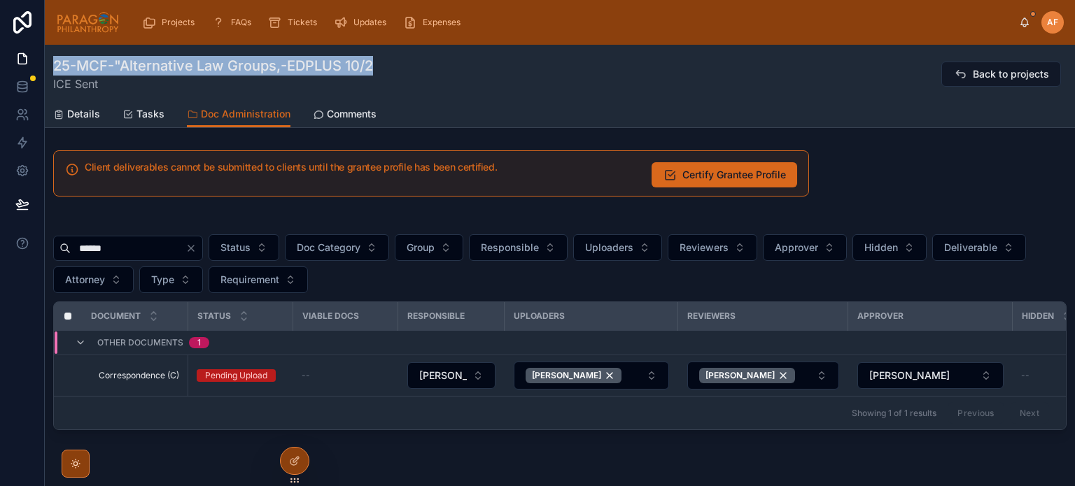
drag, startPoint x: 391, startPoint y: 62, endPoint x: 48, endPoint y: 70, distance: 343.1
click at [48, 70] on div "25-MCF-"Alternative Law Groups,-EDPLUS 10/2 ICE Sent Back to projects Doc Admin…" at bounding box center [560, 86] width 1030 height 83
copy h1 "25-MCF-"Alternative Law Groups,-EDPLUS 10/2"
click at [81, 108] on span "Details" at bounding box center [83, 114] width 33 height 14
